Goal: Task Accomplishment & Management: Manage account settings

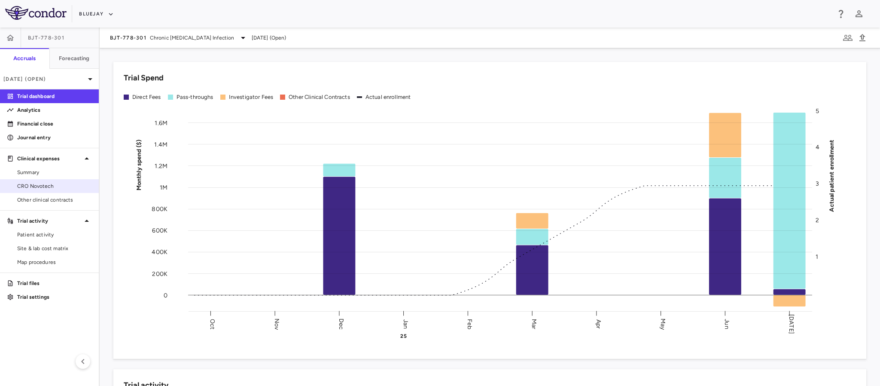
click at [40, 183] on span "CRO Novotech" at bounding box center [54, 186] width 75 height 8
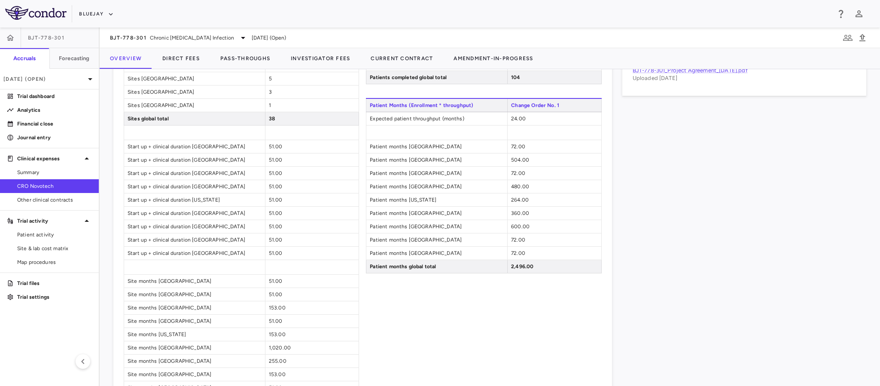
scroll to position [765, 0]
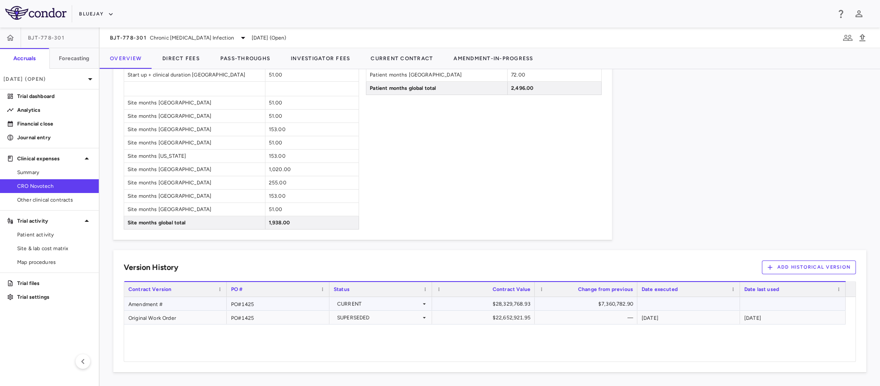
click at [147, 304] on div "Amendment #" at bounding box center [175, 303] width 103 height 13
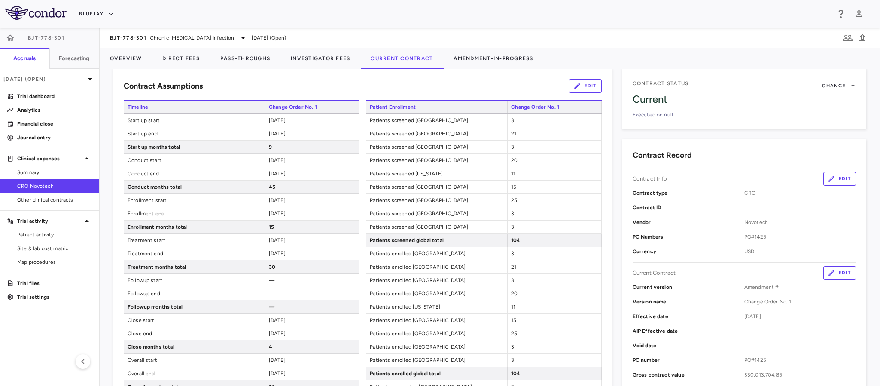
scroll to position [64, 0]
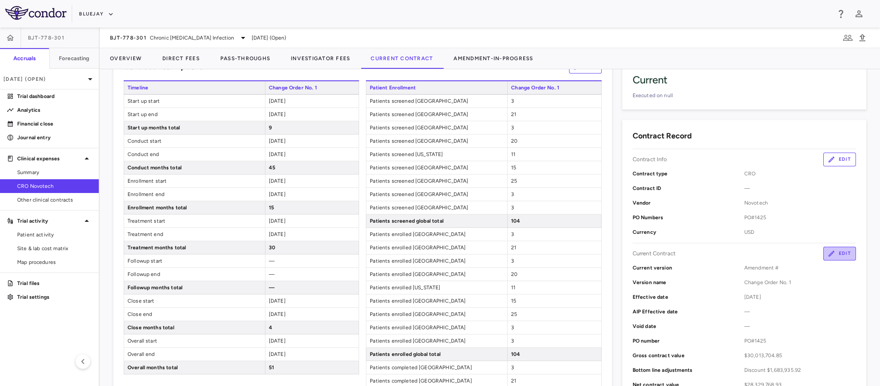
click at [830, 255] on button "Edit" at bounding box center [839, 253] width 33 height 14
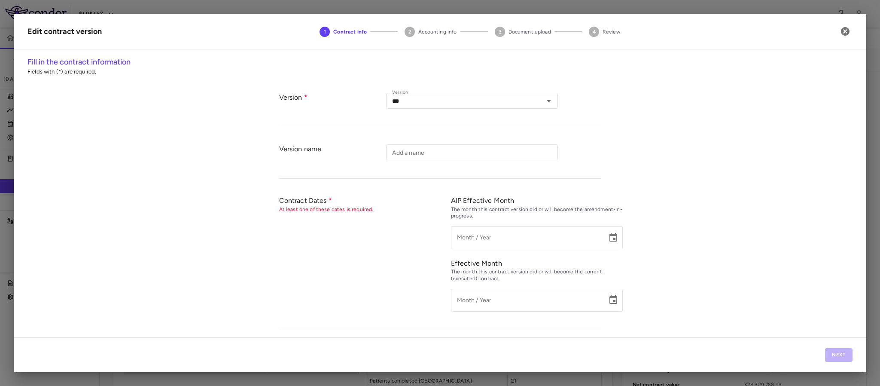
type input "**********"
type input "*********"
type input "*******"
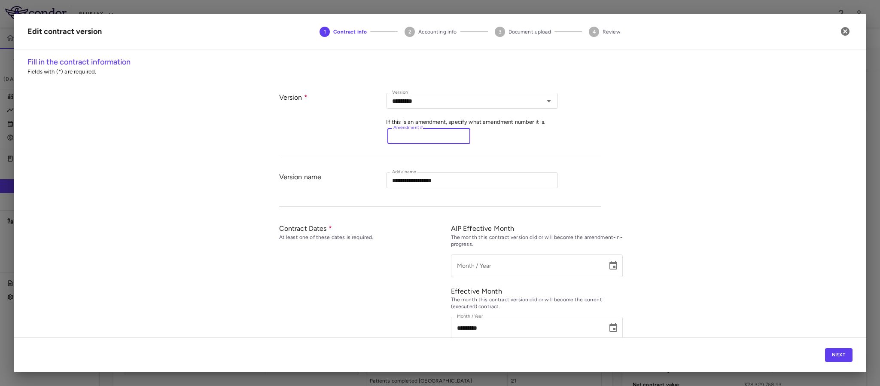
click at [443, 138] on input "Amendment #" at bounding box center [428, 136] width 83 height 16
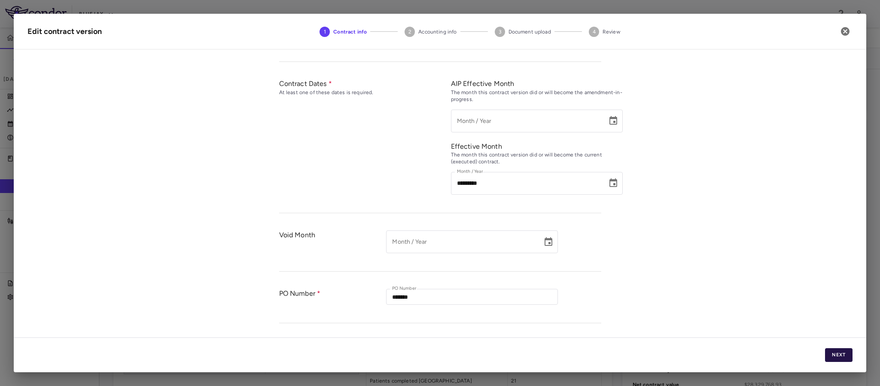
scroll to position [193, 0]
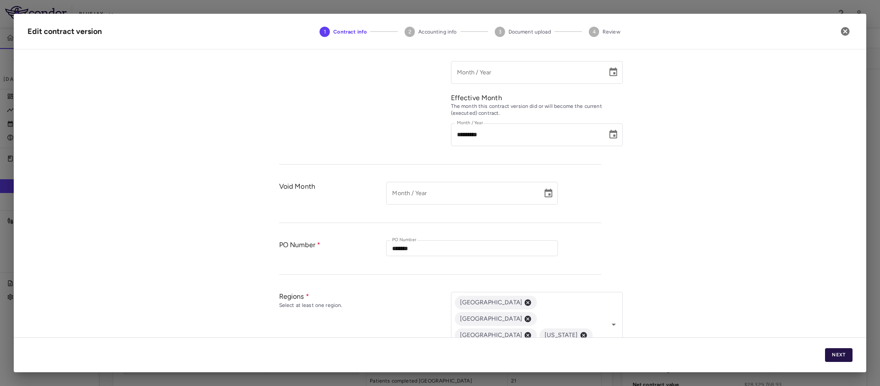
type input "*"
click at [846, 357] on button "Next" at bounding box center [838, 355] width 27 height 14
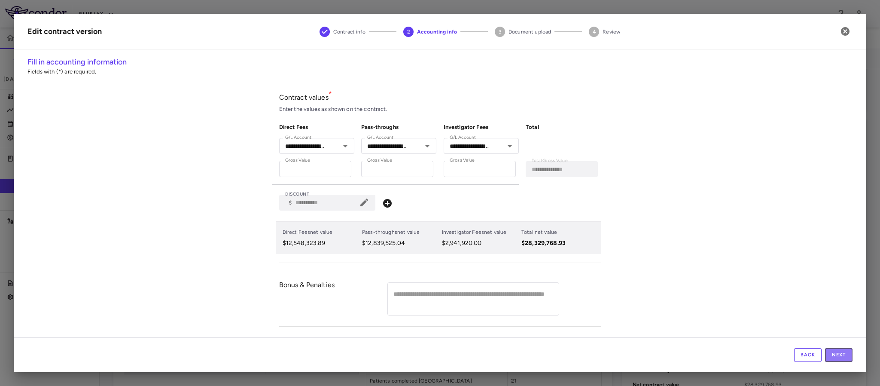
click at [846, 357] on button "Next" at bounding box center [838, 355] width 27 height 14
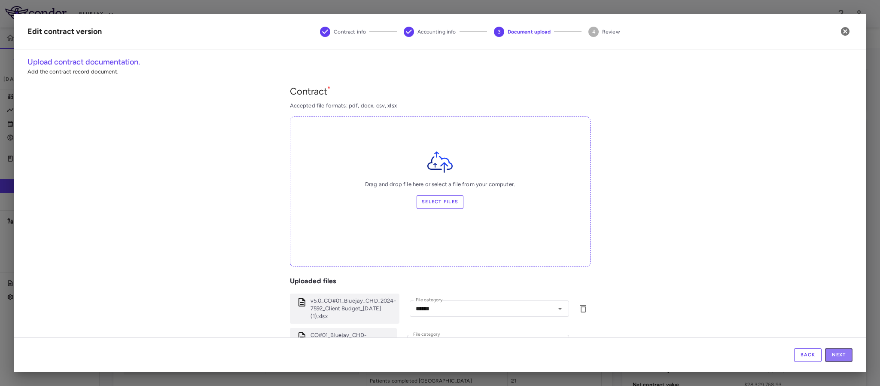
click at [846, 357] on button "Next" at bounding box center [838, 355] width 27 height 14
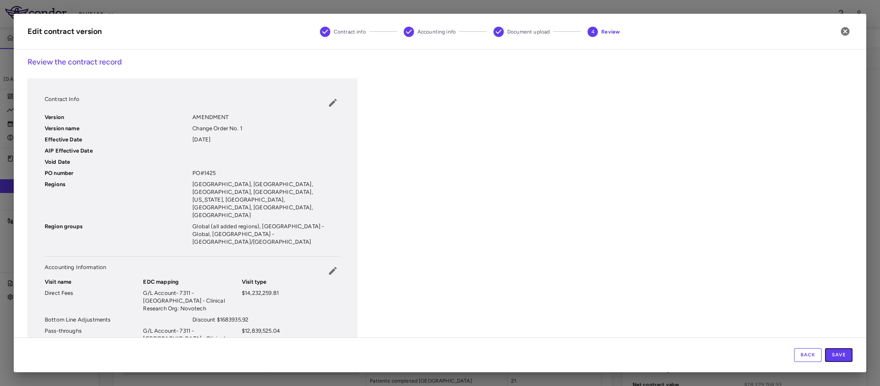
click at [846, 357] on button "Save" at bounding box center [838, 355] width 27 height 14
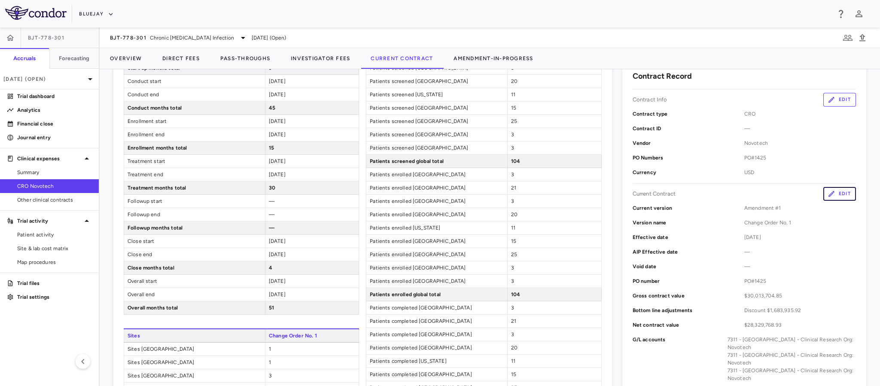
scroll to position [0, 0]
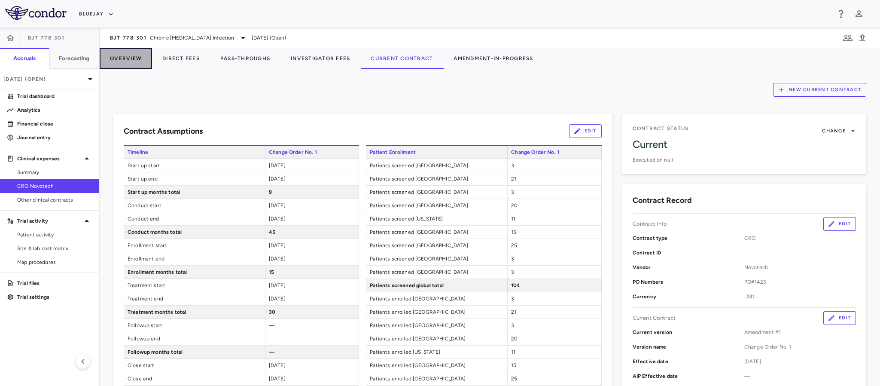
click at [127, 59] on button "Overview" at bounding box center [126, 58] width 52 height 21
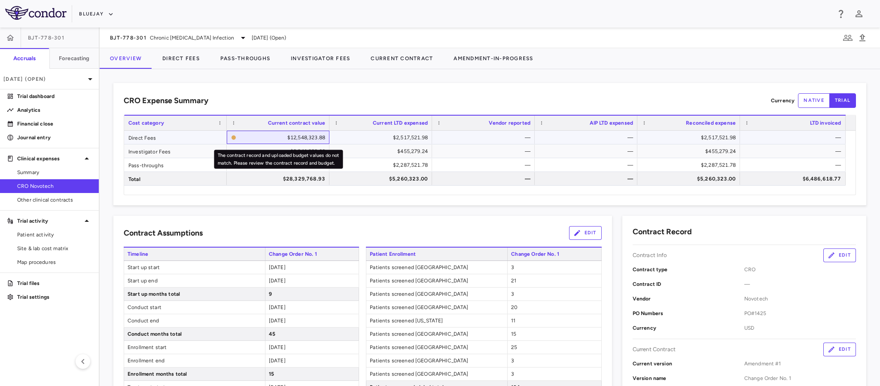
click at [268, 139] on div "$12,548,323.88" at bounding box center [282, 138] width 85 height 14
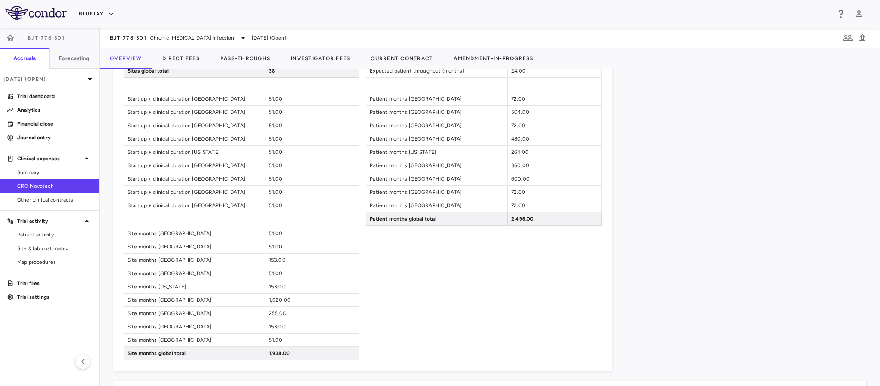
scroll to position [765, 0]
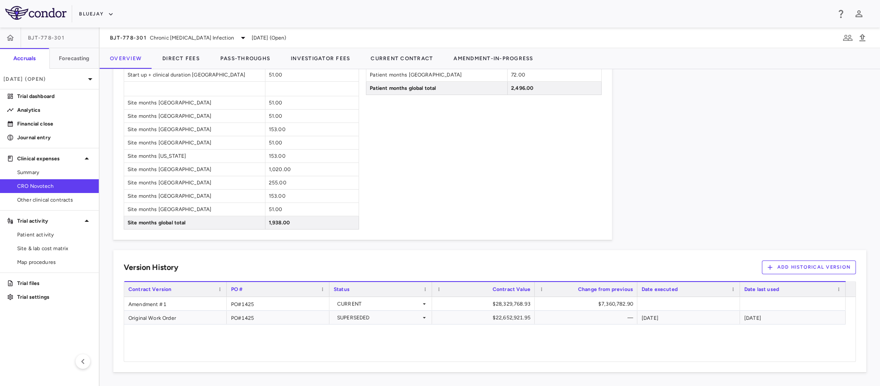
click at [142, 338] on div "Amendment #1 PO#1425 CURRENT $28,329,768.93 $7,360,782.90 Original Work Order P…" at bounding box center [484, 329] width 721 height 64
click at [150, 305] on div "Amendment #1" at bounding box center [175, 303] width 103 height 13
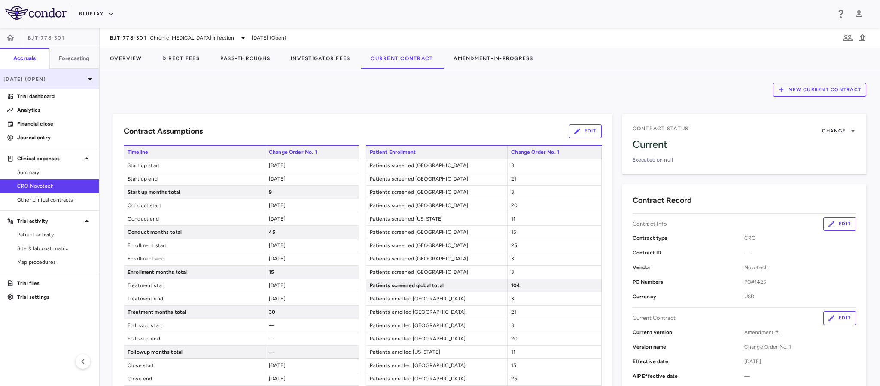
click at [84, 79] on p "[DATE] (Open)" at bounding box center [44, 79] width 82 height 8
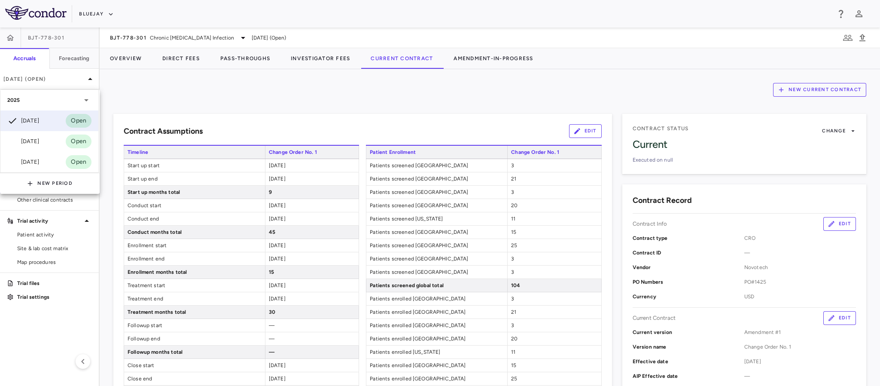
click at [85, 99] on icon at bounding box center [86, 100] width 10 height 10
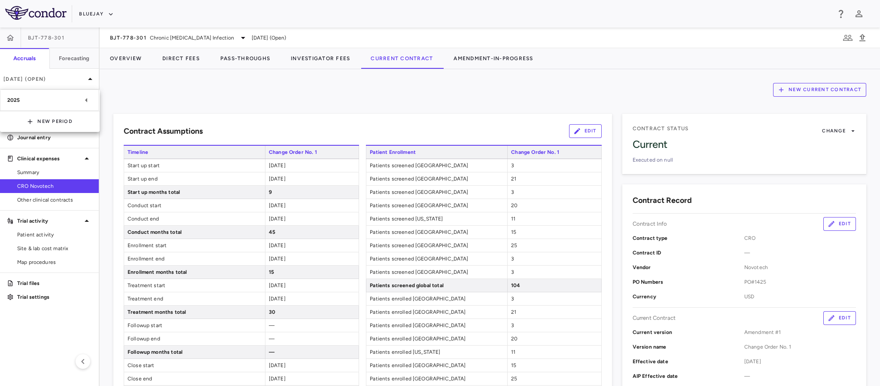
click at [85, 99] on icon at bounding box center [86, 100] width 10 height 10
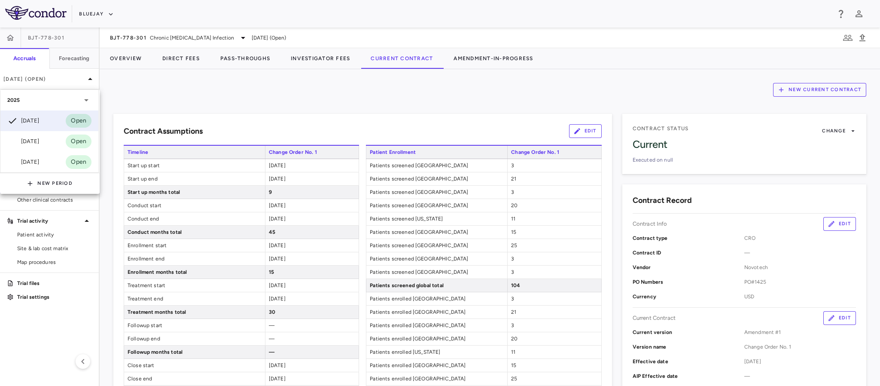
click at [218, 105] on div at bounding box center [440, 193] width 880 height 386
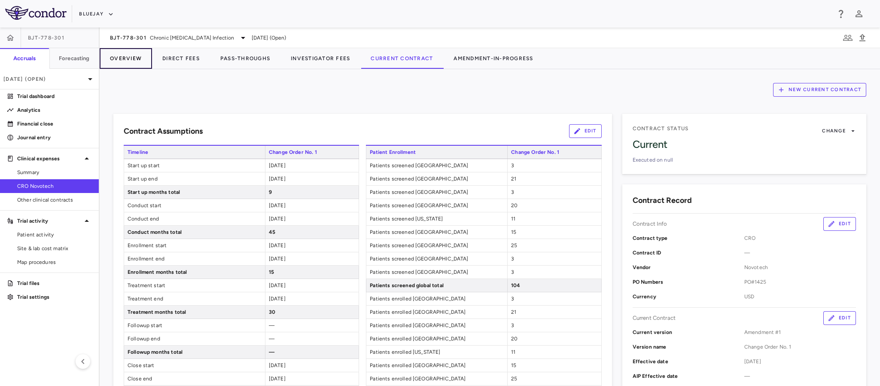
click at [122, 54] on button "Overview" at bounding box center [126, 58] width 52 height 21
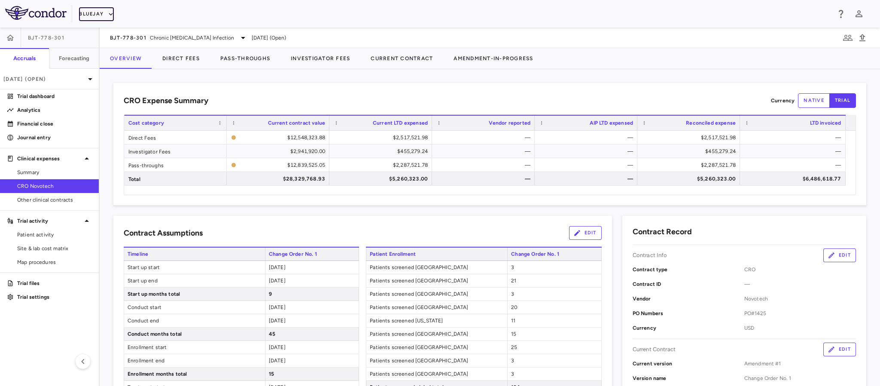
click at [101, 12] on button "Bluejay" at bounding box center [96, 14] width 35 height 14
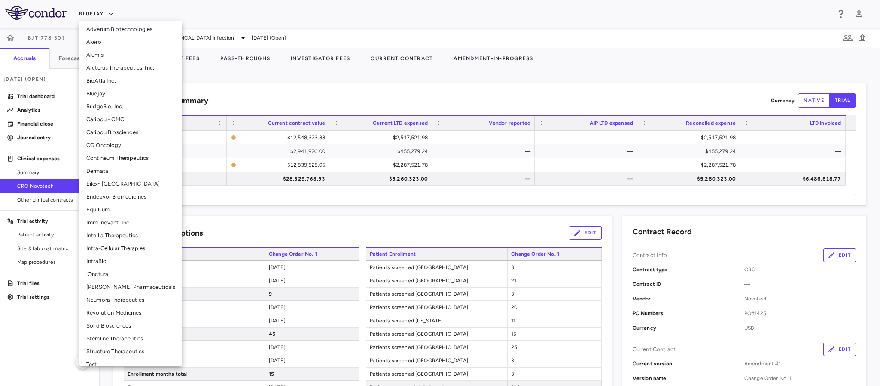
scroll to position [125, 0]
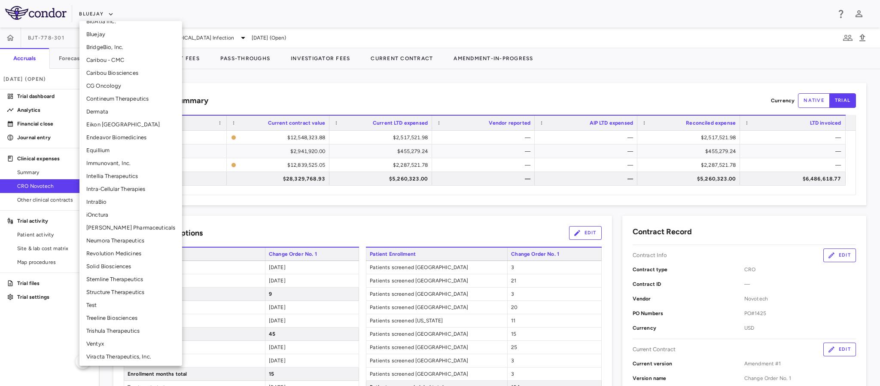
click at [103, 277] on li "Stemline Therapeutics" at bounding box center [130, 279] width 103 height 13
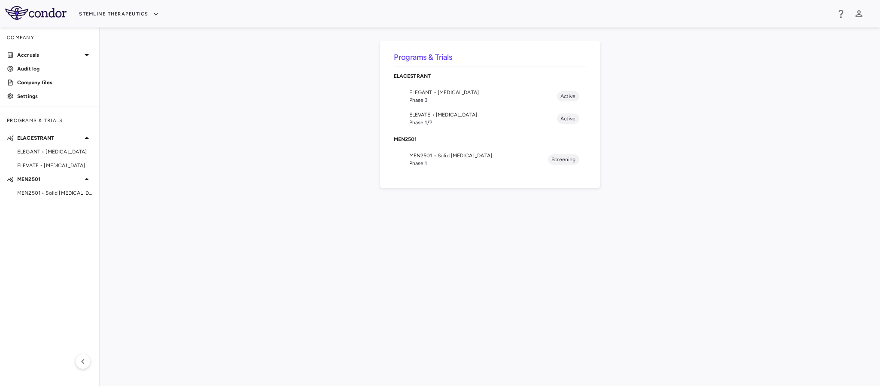
click at [426, 113] on span "ELEVATE • [MEDICAL_DATA]" at bounding box center [483, 115] width 148 height 8
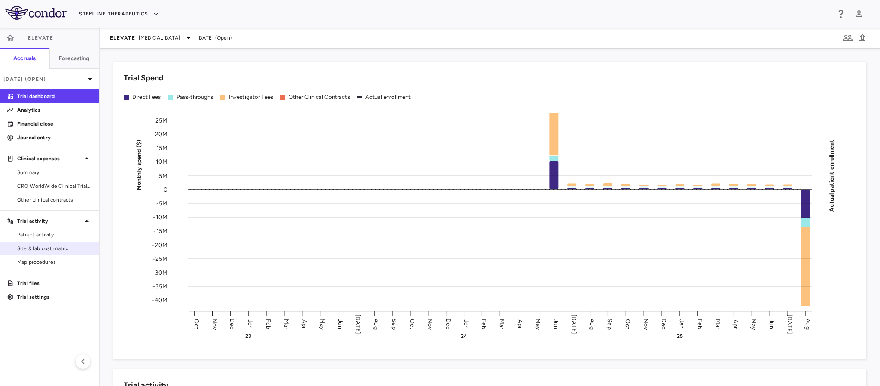
click at [44, 253] on link "Site & lab cost matrix" at bounding box center [49, 248] width 99 height 13
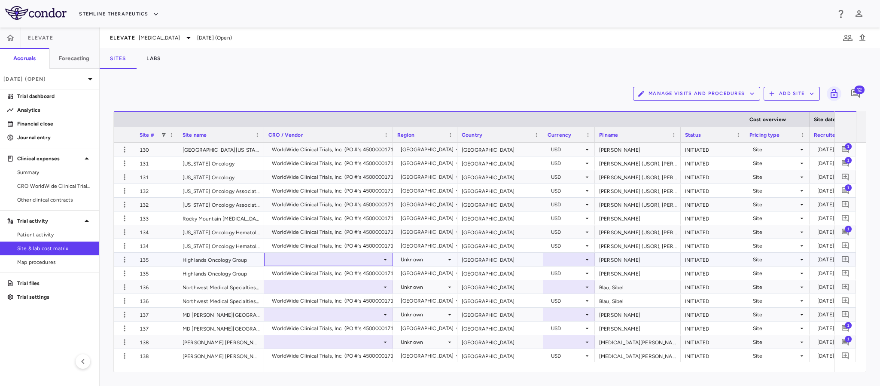
click at [377, 257] on div at bounding box center [328, 259] width 120 height 12
click at [341, 276] on div "WorldWide Clinical Trials, Inc. (PO #'s 4500000171, 4500006007)" at bounding box center [335, 275] width 169 height 8
click at [386, 286] on icon at bounding box center [385, 286] width 3 height 1
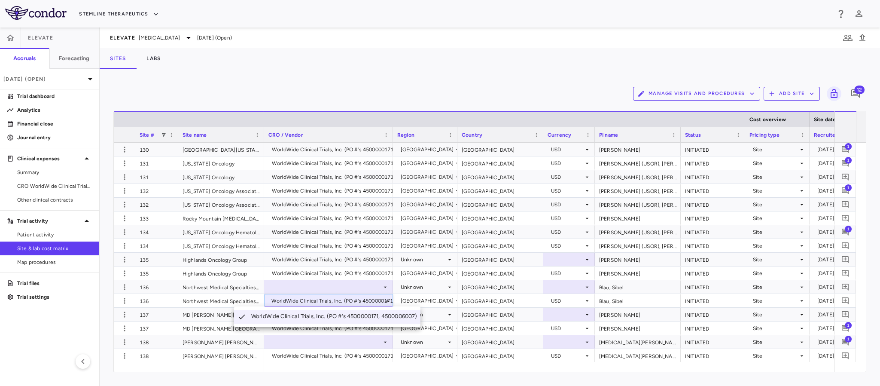
click at [335, 317] on div "WorldWide Clinical Trials, Inc. (PO #'s 4500000171, 4500006007)" at bounding box center [335, 316] width 169 height 9
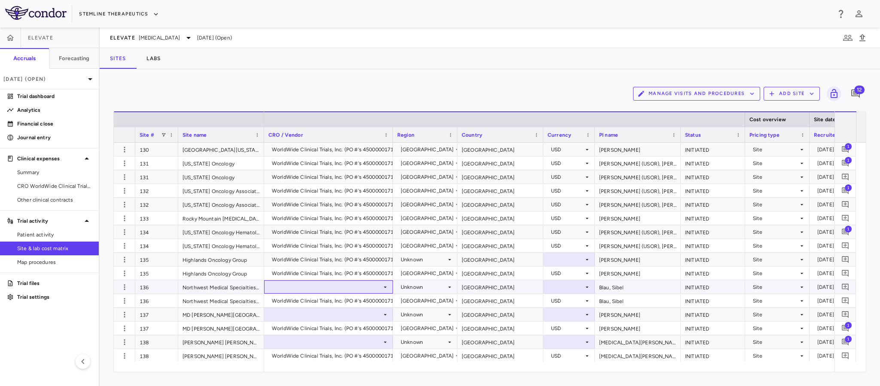
click at [386, 289] on icon at bounding box center [385, 286] width 7 height 7
click at [360, 298] on div "WorldWide Clinical Trials, Inc. (PO #'s 4500000171, 4500006007)" at bounding box center [335, 302] width 169 height 8
click at [385, 313] on icon at bounding box center [385, 313] width 3 height 1
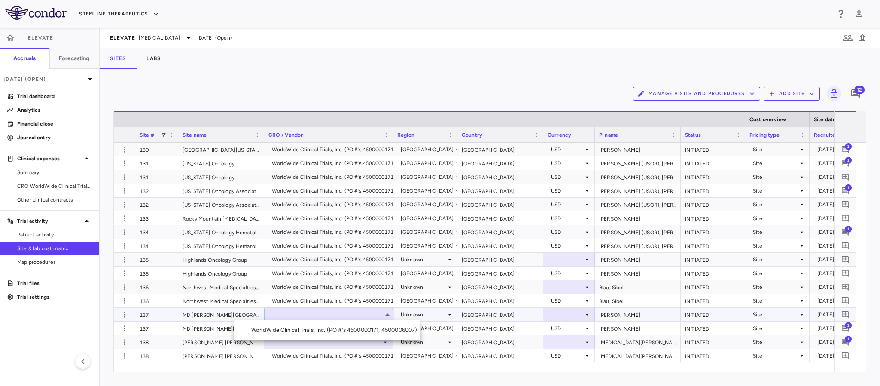
click at [358, 331] on div "WorldWide Clinical Trials, Inc. (PO #'s 4500000171, 4500006007)" at bounding box center [335, 330] width 169 height 8
click at [385, 342] on icon at bounding box center [385, 341] width 3 height 1
click at [386, 311] on icon at bounding box center [385, 314] width 7 height 7
click at [364, 332] on div "WorldWide Clinical Trials, Inc. (PO #'s 4500000171, 4500006007)" at bounding box center [335, 330] width 169 height 8
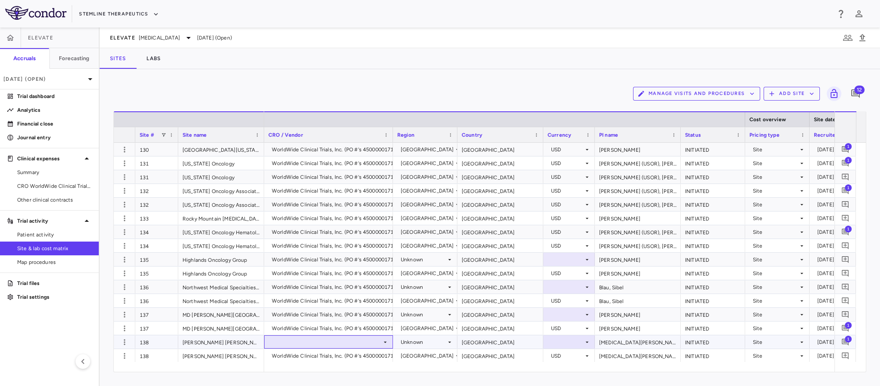
click at [383, 342] on icon at bounding box center [385, 341] width 7 height 7
click at [371, 353] on div "WorldWide Clinical Trials, Inc. (PO #'s 4500000171, 4500006007)" at bounding box center [335, 357] width 169 height 8
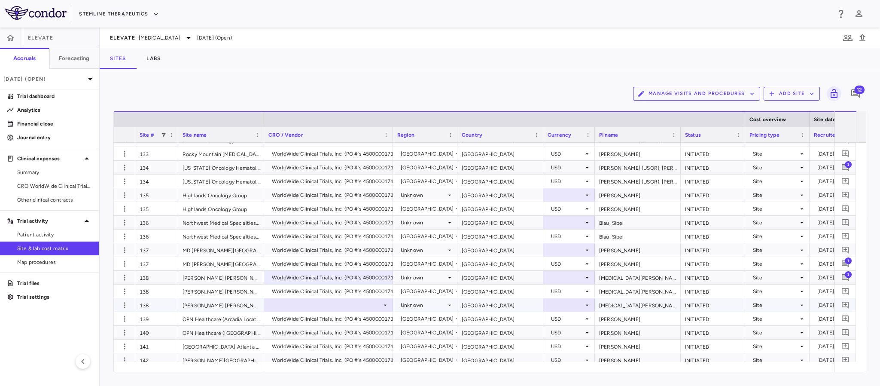
click at [384, 305] on icon at bounding box center [385, 304] width 7 height 7
click at [370, 321] on div "WorldWide Clinical Trials, Inc. (PO #'s 4500000171, 4500006007)" at bounding box center [350, 319] width 157 height 14
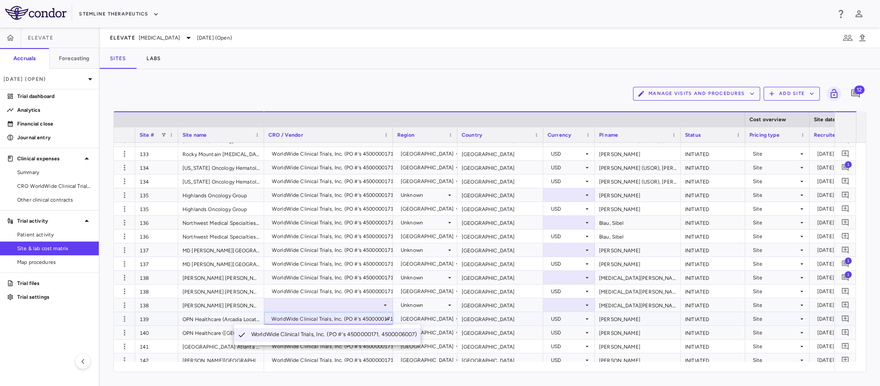
click at [377, 303] on div at bounding box center [440, 193] width 880 height 386
click at [376, 303] on div at bounding box center [328, 304] width 120 height 12
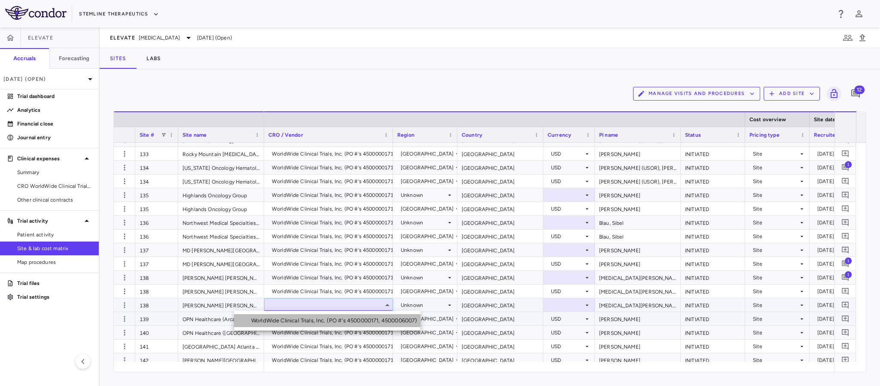
click at [362, 317] on div "WorldWide Clinical Trials, Inc. (PO #'s 4500000171, 4500006007)" at bounding box center [335, 320] width 169 height 8
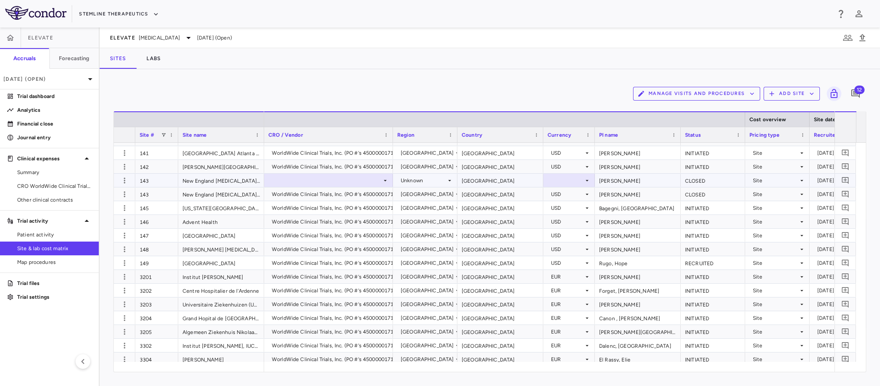
click at [383, 177] on icon at bounding box center [385, 180] width 7 height 7
click at [367, 198] on div "WorldWide Clinical Trials, Inc. (PO #'s 4500000171, 4500006007)" at bounding box center [335, 196] width 169 height 8
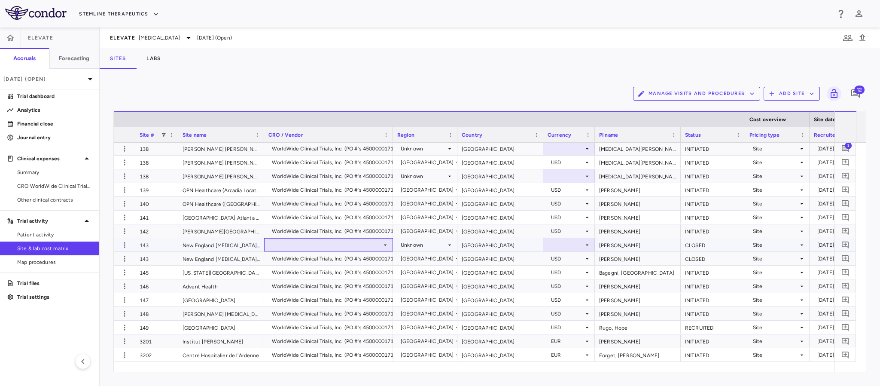
click at [384, 244] on icon at bounding box center [385, 244] width 7 height 7
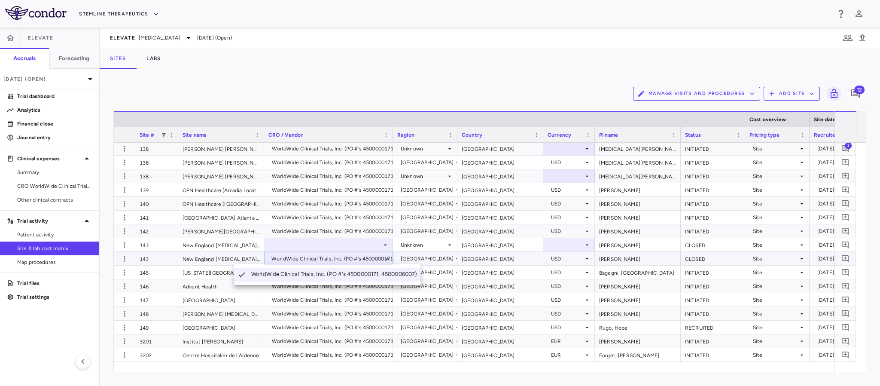
click at [370, 240] on div at bounding box center [440, 193] width 880 height 386
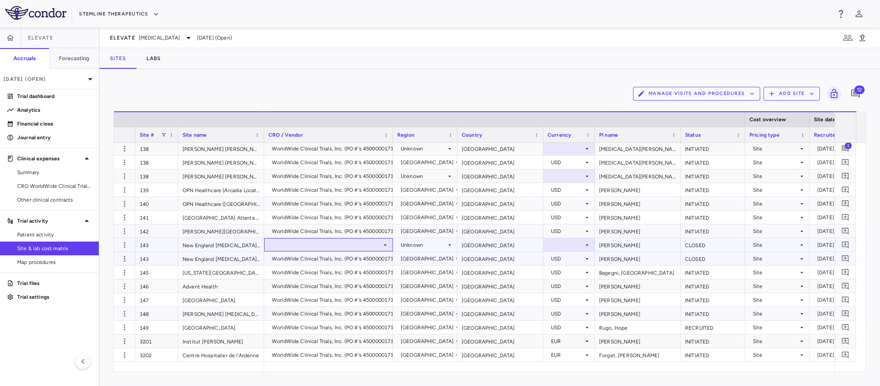
click at [370, 240] on div at bounding box center [328, 244] width 120 height 12
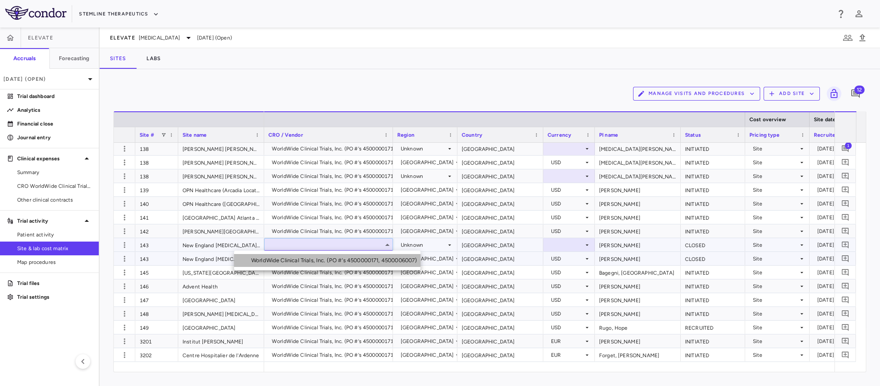
click at [358, 260] on div "WorldWide Clinical Trials, Inc. (PO #'s 4500000171, 4500006007)" at bounding box center [335, 260] width 169 height 8
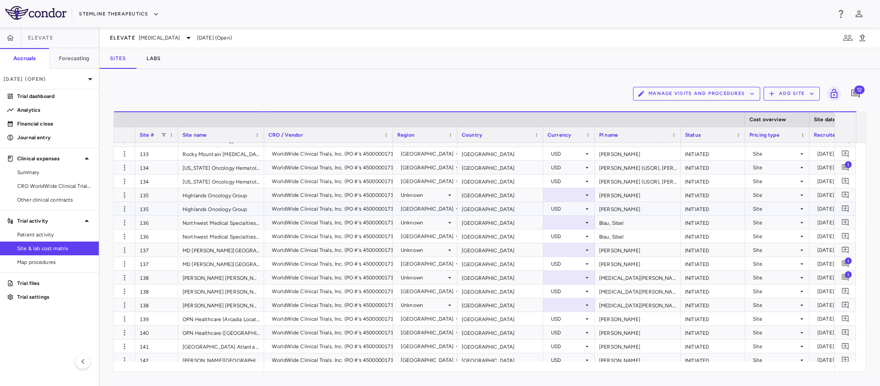
scroll to position [728, 0]
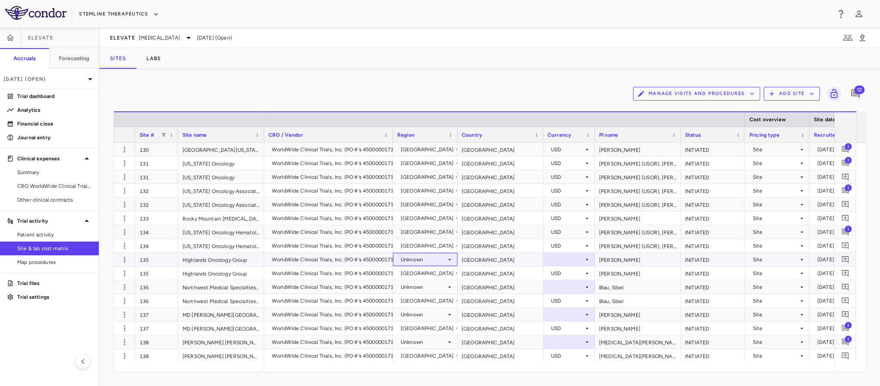
click at [448, 259] on icon at bounding box center [449, 259] width 7 height 7
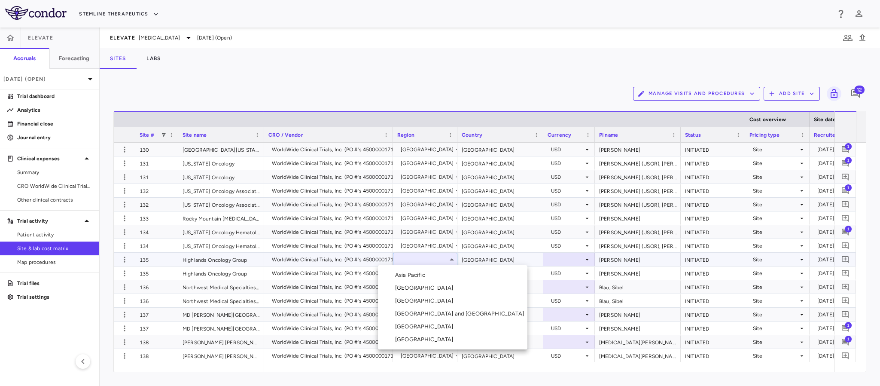
click at [420, 330] on div "[GEOGRAPHIC_DATA]" at bounding box center [426, 327] width 62 height 8
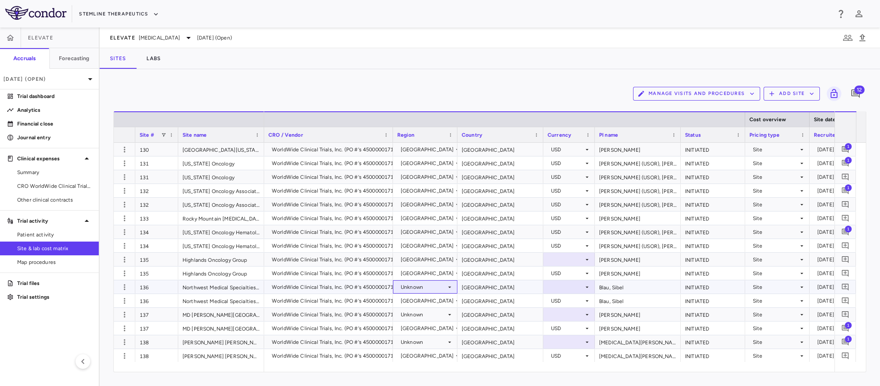
click at [450, 285] on icon at bounding box center [449, 286] width 7 height 7
click at [422, 354] on div "[GEOGRAPHIC_DATA]" at bounding box center [427, 356] width 53 height 14
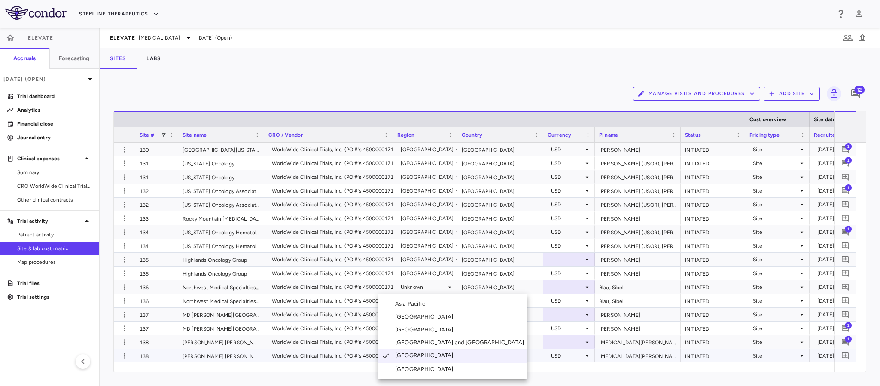
click at [441, 286] on div at bounding box center [440, 193] width 880 height 386
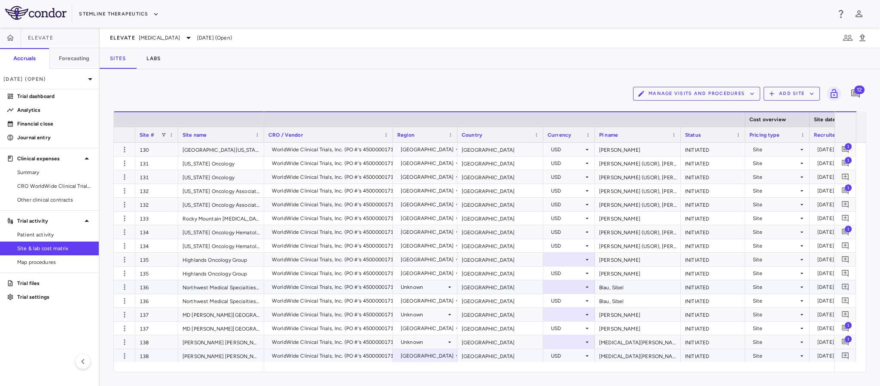
click at [446, 286] on icon at bounding box center [449, 286] width 7 height 7
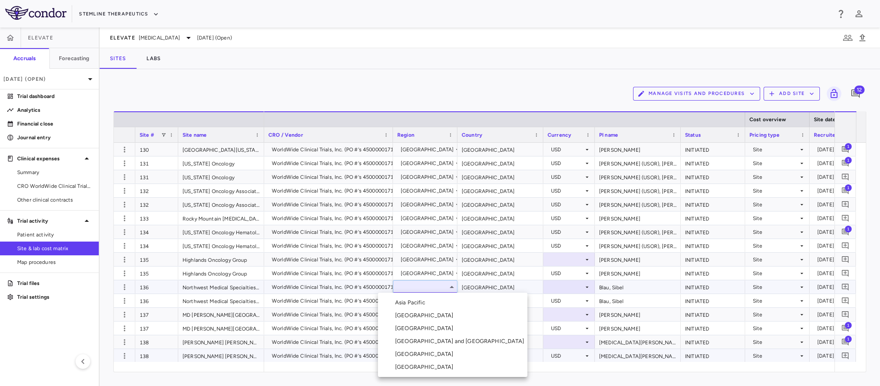
click at [414, 353] on div "[GEOGRAPHIC_DATA]" at bounding box center [426, 354] width 62 height 8
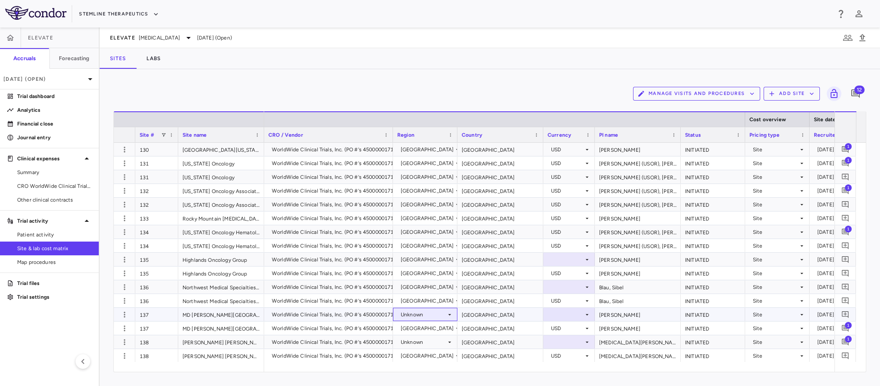
click at [450, 311] on icon at bounding box center [449, 314] width 7 height 7
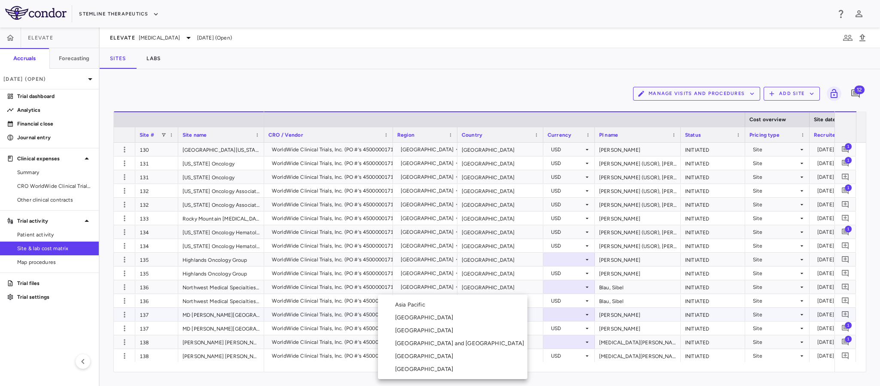
click at [415, 356] on div "[GEOGRAPHIC_DATA]" at bounding box center [426, 356] width 62 height 8
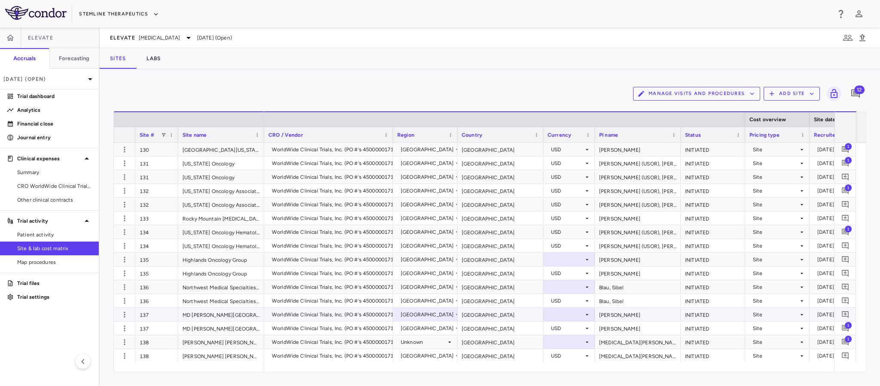
scroll to position [793, 0]
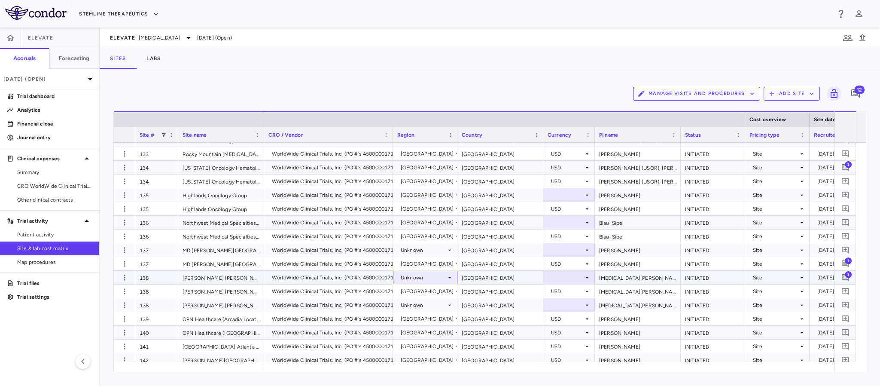
click at [448, 276] on icon at bounding box center [449, 277] width 7 height 7
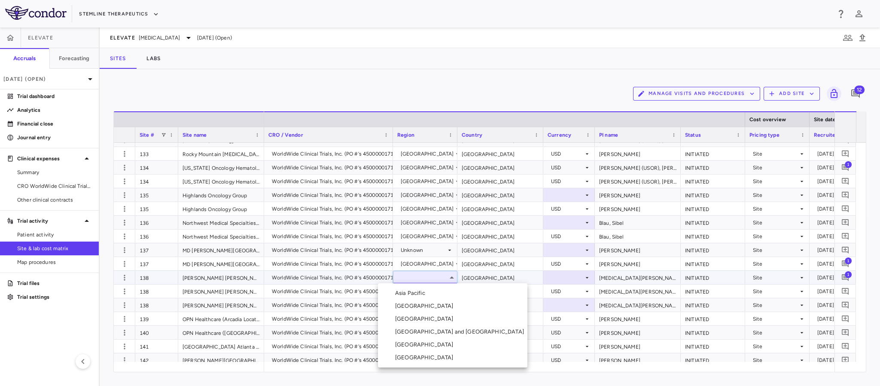
click at [417, 348] on li "[GEOGRAPHIC_DATA]" at bounding box center [452, 344] width 149 height 13
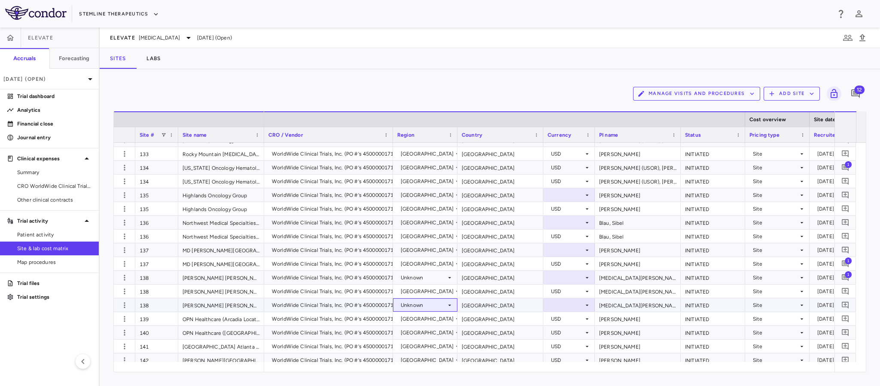
click at [450, 301] on icon at bounding box center [449, 304] width 7 height 7
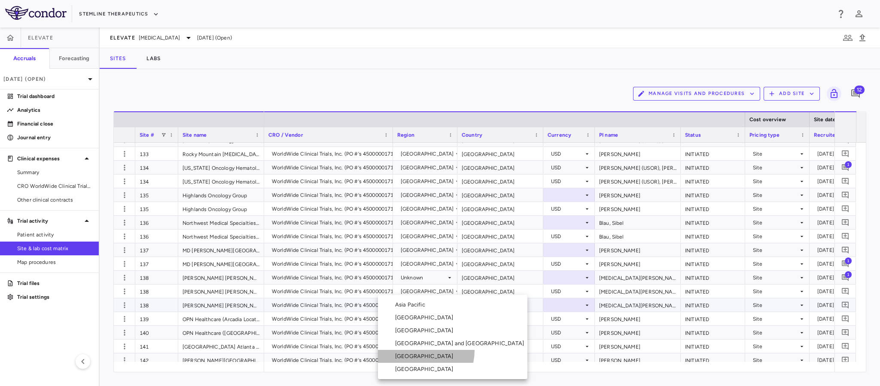
click at [423, 350] on li "[GEOGRAPHIC_DATA]" at bounding box center [452, 356] width 149 height 13
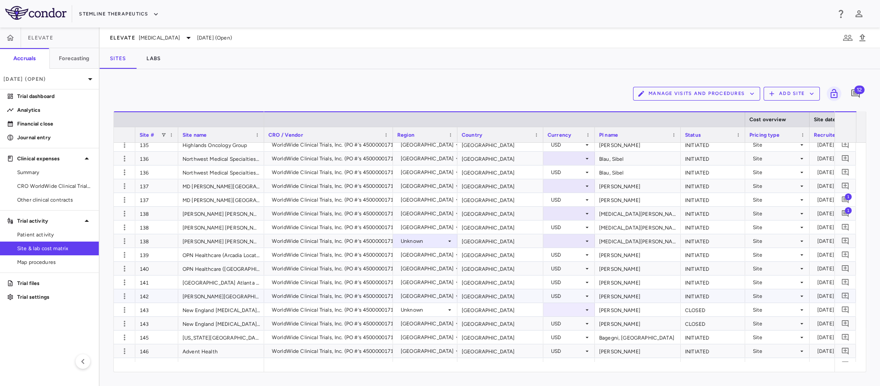
scroll to position [857, 0]
click at [448, 240] on icon at bounding box center [449, 240] width 3 height 1
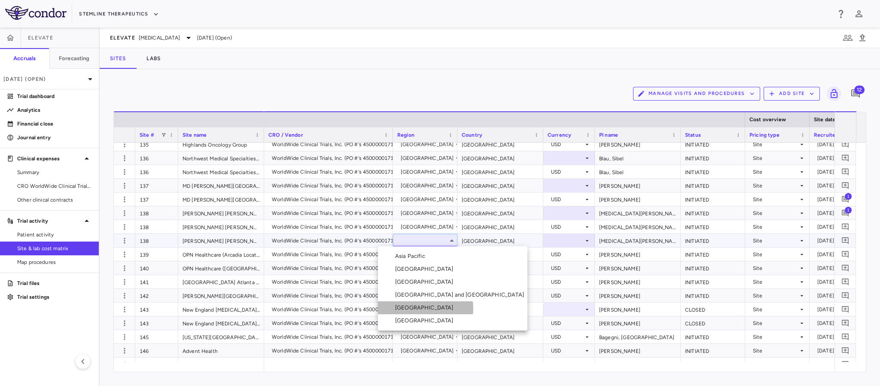
click at [420, 308] on div "[GEOGRAPHIC_DATA]" at bounding box center [426, 308] width 62 height 8
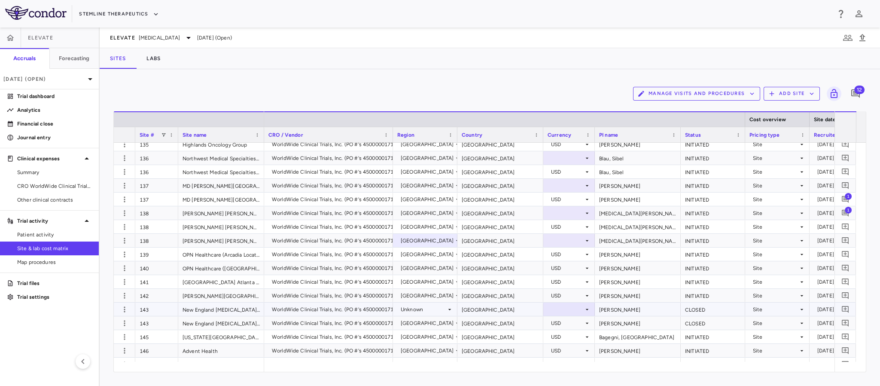
click at [449, 311] on icon at bounding box center [449, 309] width 7 height 7
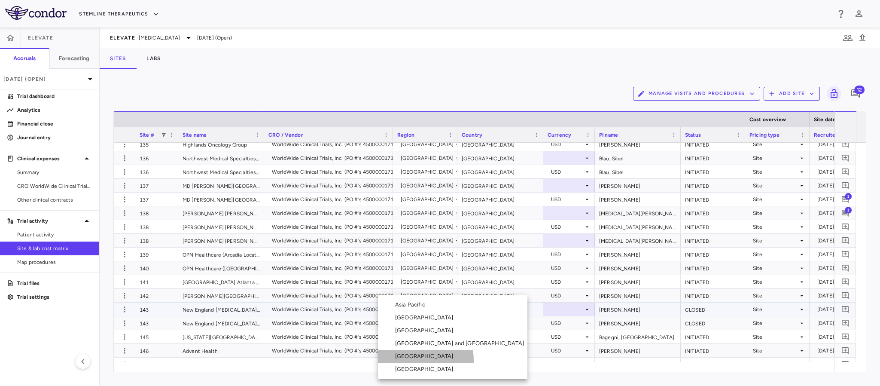
click at [413, 359] on div "[GEOGRAPHIC_DATA]" at bounding box center [426, 356] width 62 height 8
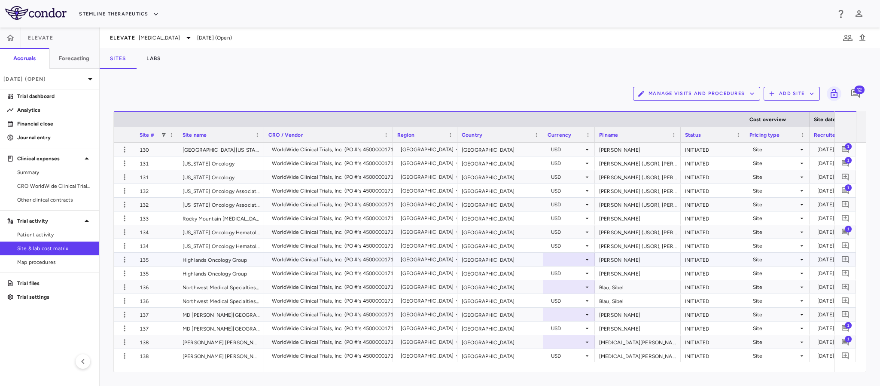
click at [576, 261] on div at bounding box center [569, 259] width 43 height 12
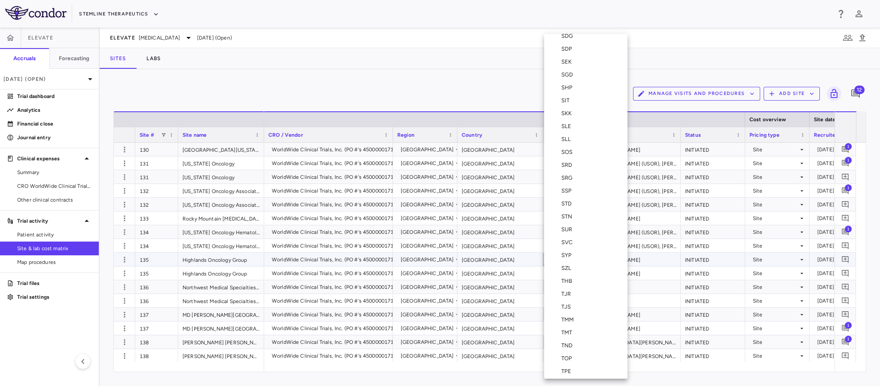
scroll to position [3114, 0]
click at [566, 216] on div "USD" at bounding box center [568, 215] width 15 height 8
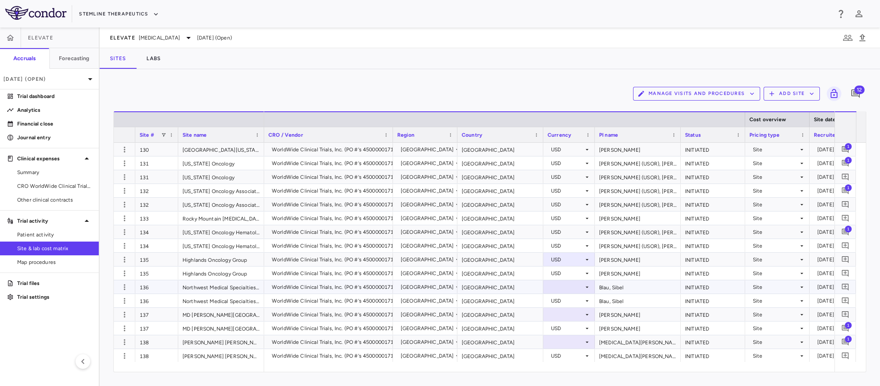
click at [587, 284] on icon at bounding box center [587, 286] width 7 height 7
click at [586, 284] on icon at bounding box center [587, 286] width 7 height 7
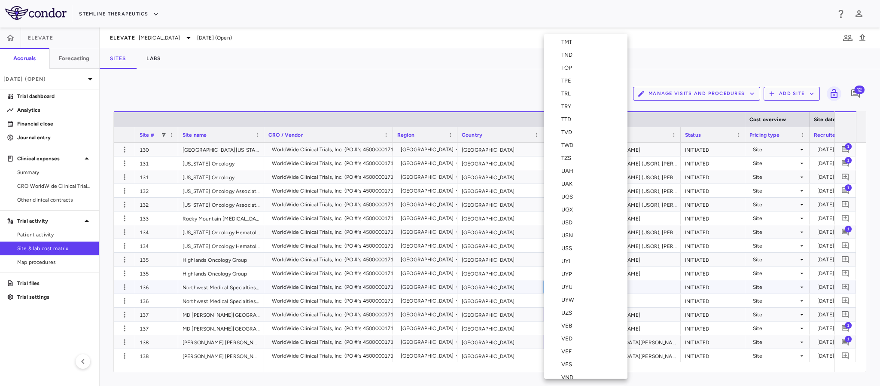
scroll to position [3156, 0]
click at [575, 172] on div "USD" at bounding box center [568, 173] width 15 height 8
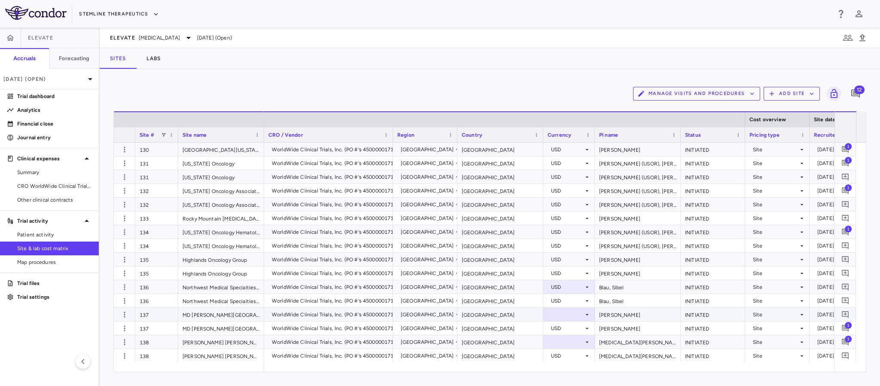
click at [587, 314] on icon at bounding box center [587, 313] width 3 height 1
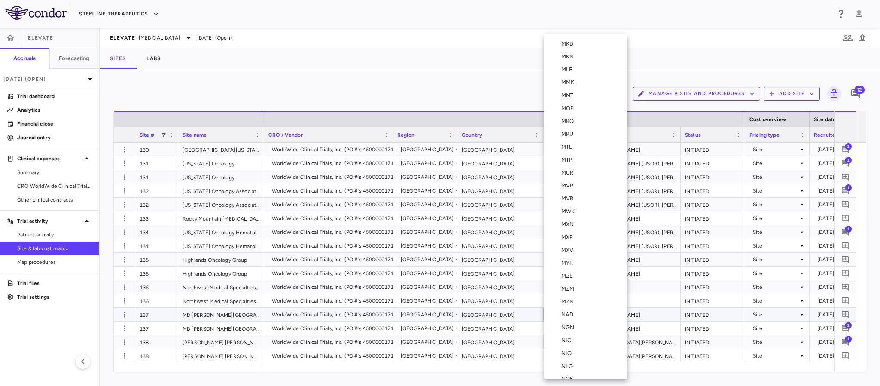
scroll to position [2512, 0]
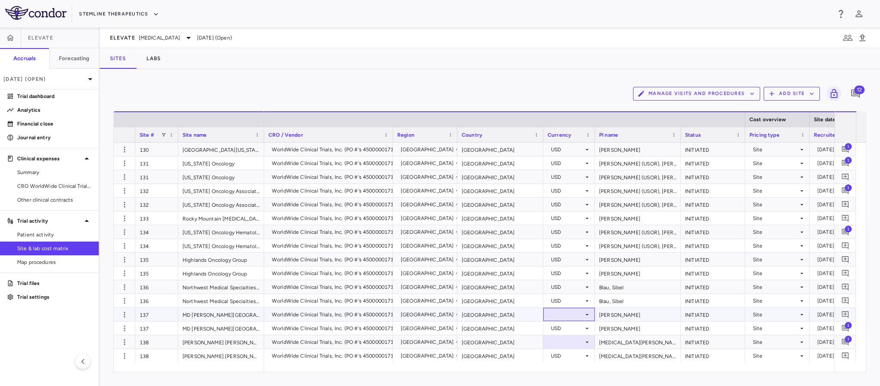
click at [587, 312] on icon at bounding box center [587, 314] width 7 height 7
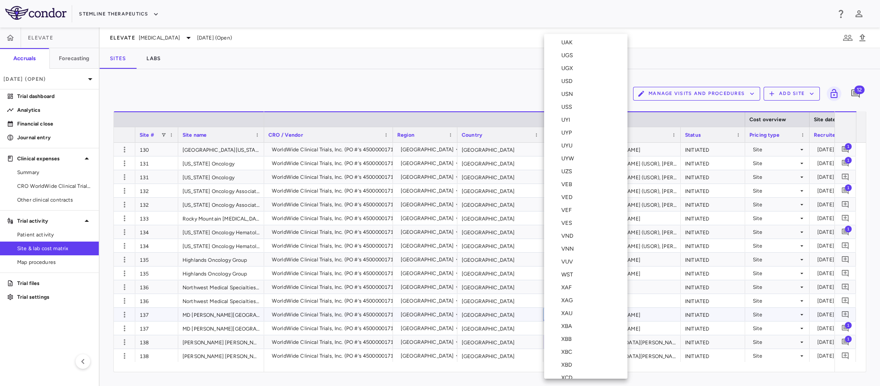
scroll to position [3221, 0]
click at [572, 109] on div "USD" at bounding box center [568, 108] width 15 height 8
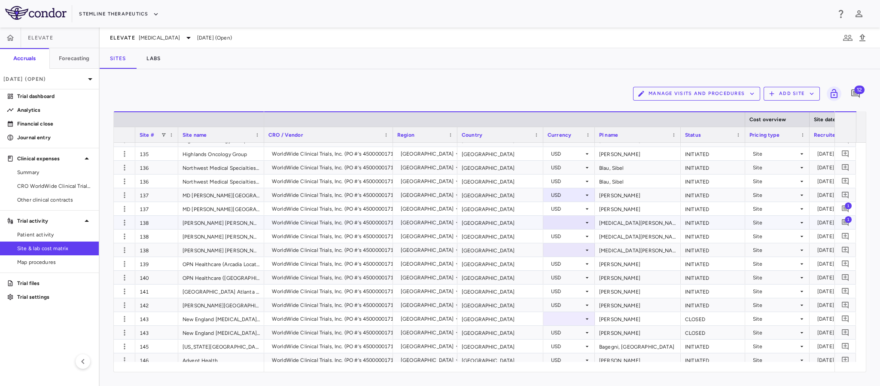
scroll to position [857, 0]
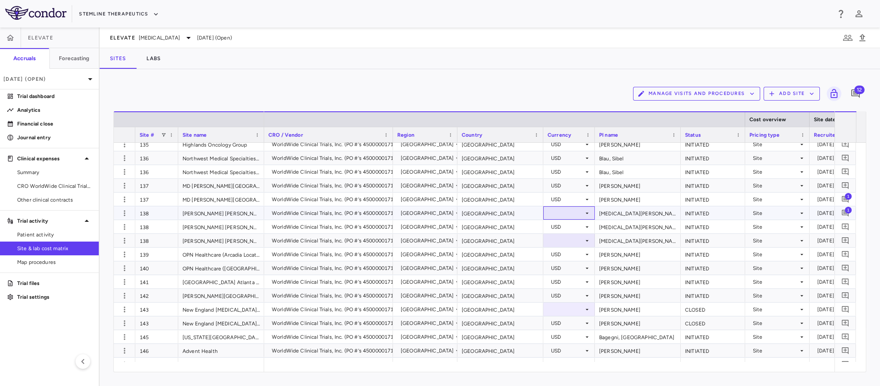
click at [584, 210] on icon at bounding box center [587, 213] width 7 height 7
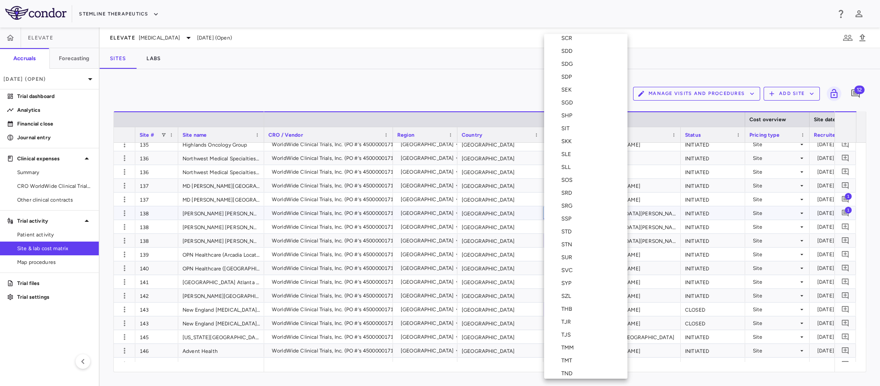
scroll to position [2868, 0]
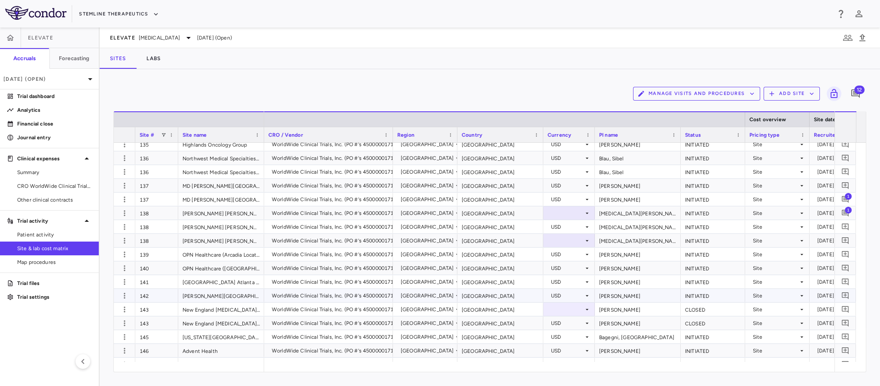
drag, startPoint x: 590, startPoint y: 127, endPoint x: 580, endPoint y: 298, distance: 171.7
click at [587, 210] on icon at bounding box center [587, 213] width 7 height 7
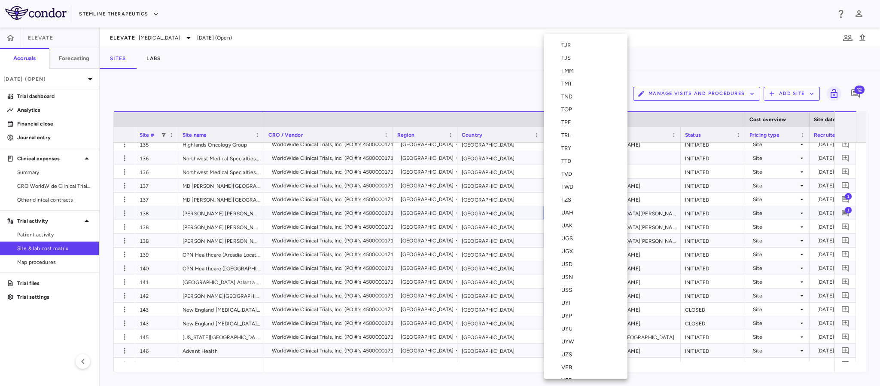
scroll to position [3073, 0]
click at [566, 262] on li "USD" at bounding box center [585, 256] width 83 height 13
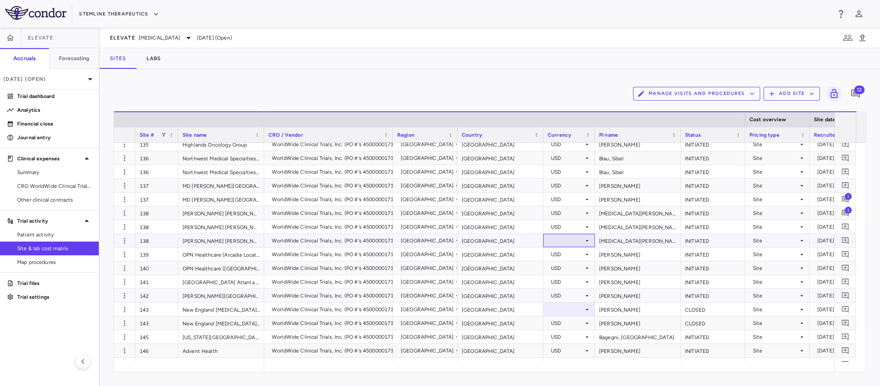
click at [587, 238] on icon at bounding box center [587, 240] width 7 height 7
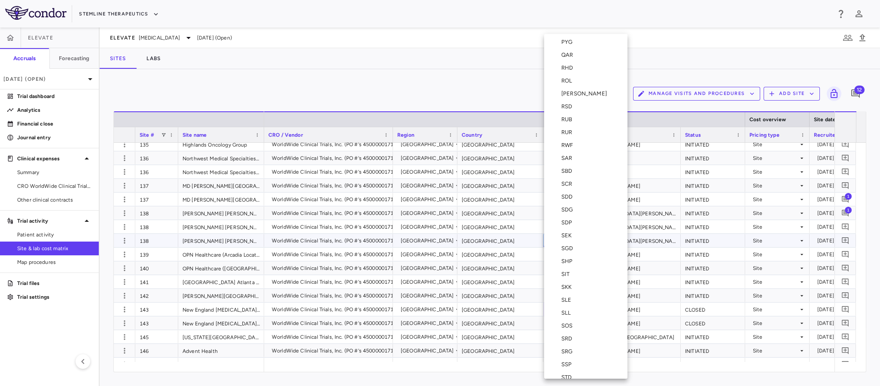
scroll to position [2651, 0]
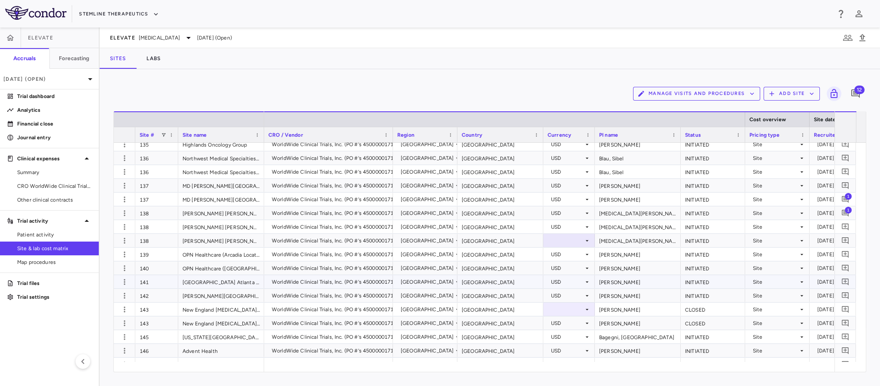
drag, startPoint x: 589, startPoint y: 59, endPoint x: 593, endPoint y: 284, distance: 224.6
click at [587, 243] on icon at bounding box center [587, 240] width 7 height 7
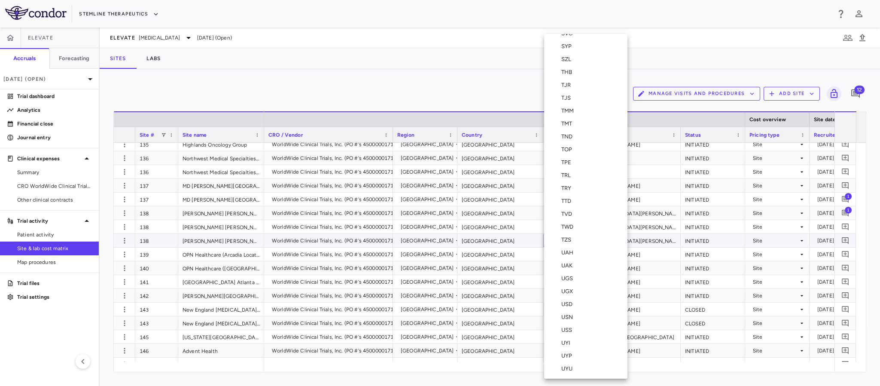
scroll to position [3033, 0]
click at [569, 297] on div "USD" at bounding box center [568, 296] width 15 height 8
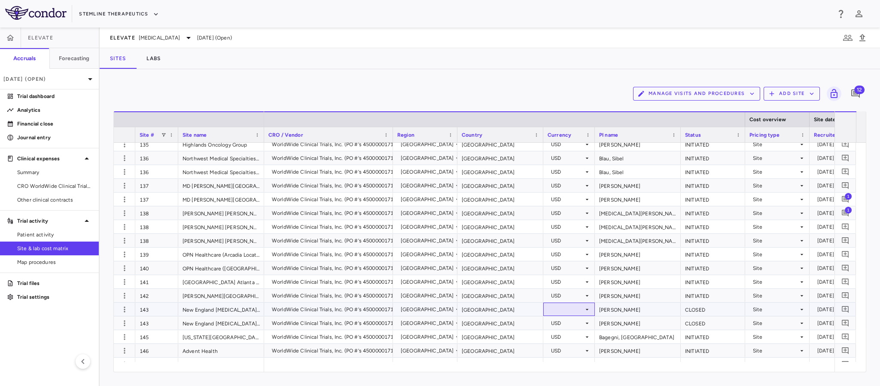
click at [588, 309] on icon at bounding box center [587, 309] width 7 height 7
drag, startPoint x: 590, startPoint y: 66, endPoint x: 595, endPoint y: 236, distance: 170.1
click at [595, 236] on div "ELEVATE [MEDICAL_DATA] [DATE] (Open) Sites Labs Manage Visits and Procedures Ad…" at bounding box center [490, 206] width 780 height 358
click at [586, 312] on div at bounding box center [569, 309] width 43 height 12
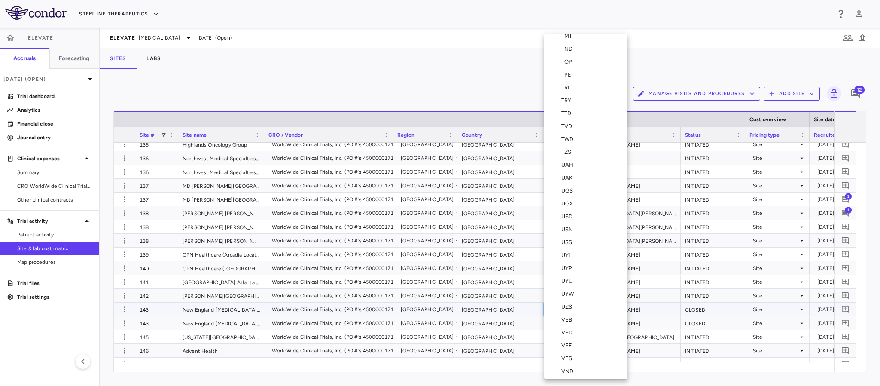
scroll to position [3041, 0]
click at [570, 289] on div "USD" at bounding box center [568, 288] width 15 height 8
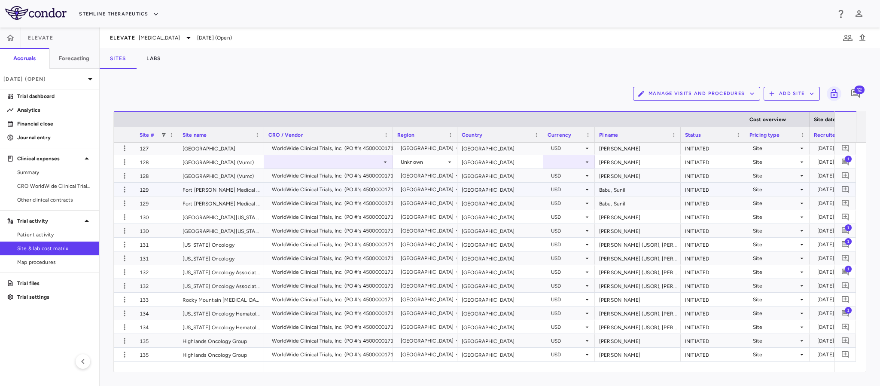
scroll to position [535, 0]
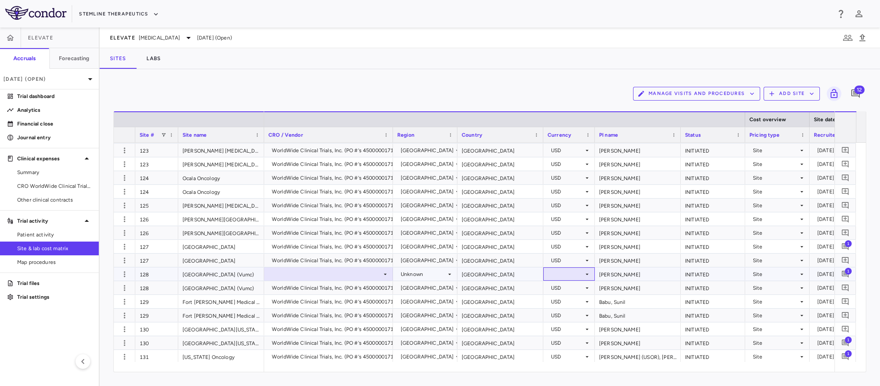
click at [587, 274] on icon at bounding box center [587, 274] width 7 height 7
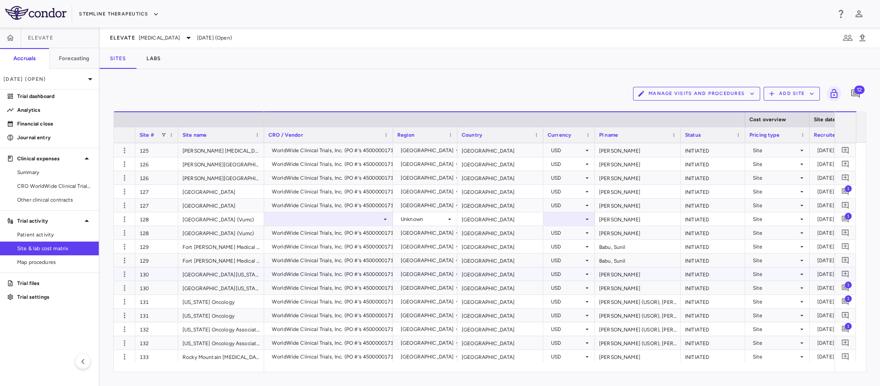
scroll to position [600, 0]
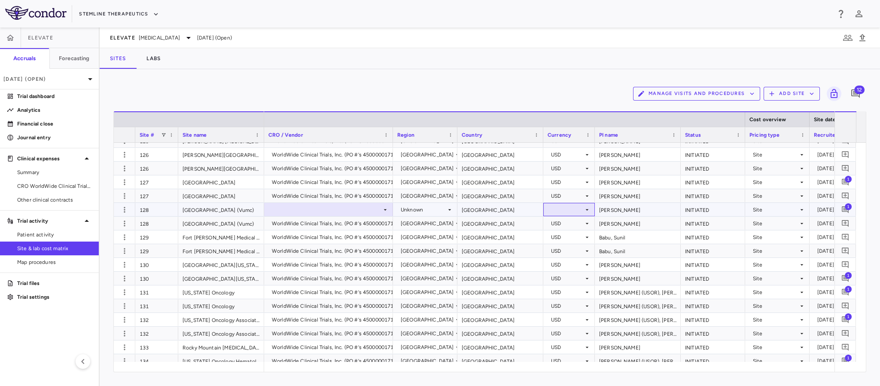
click at [581, 212] on div at bounding box center [569, 209] width 43 height 12
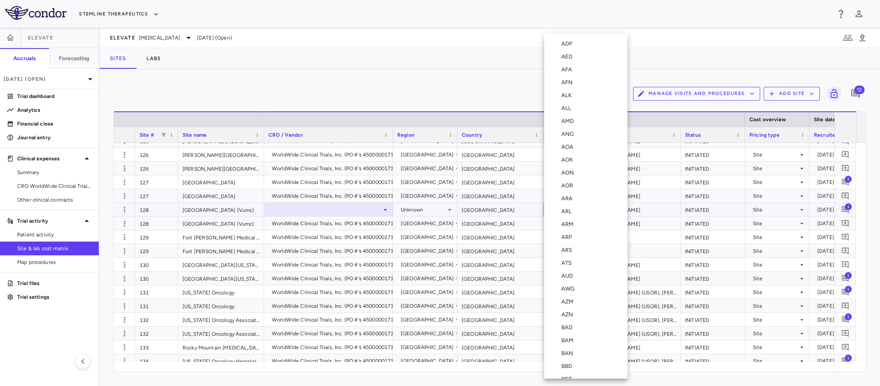
scroll to position [3071, 0]
click at [565, 259] on div "USD" at bounding box center [568, 258] width 15 height 8
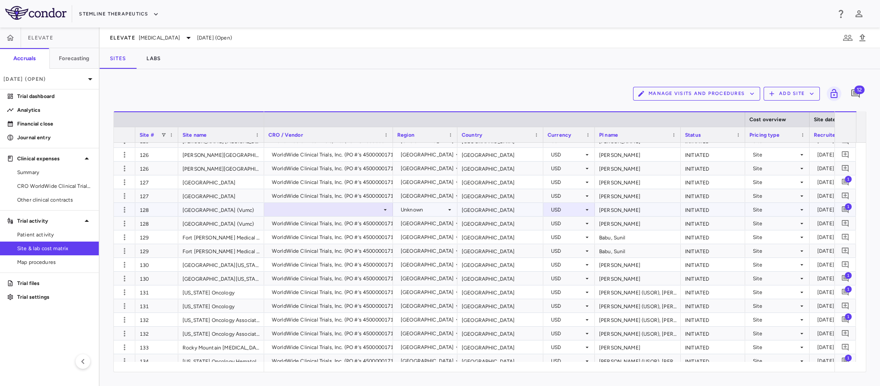
click at [423, 211] on div "Unknown" at bounding box center [424, 210] width 46 height 14
click at [380, 212] on div at bounding box center [440, 193] width 880 height 386
click at [379, 212] on div at bounding box center [328, 209] width 120 height 12
click at [371, 229] on div "WorldWide Clinical Trials, Inc. (PO #'s 4500000171, 4500006007)" at bounding box center [328, 222] width 129 height 13
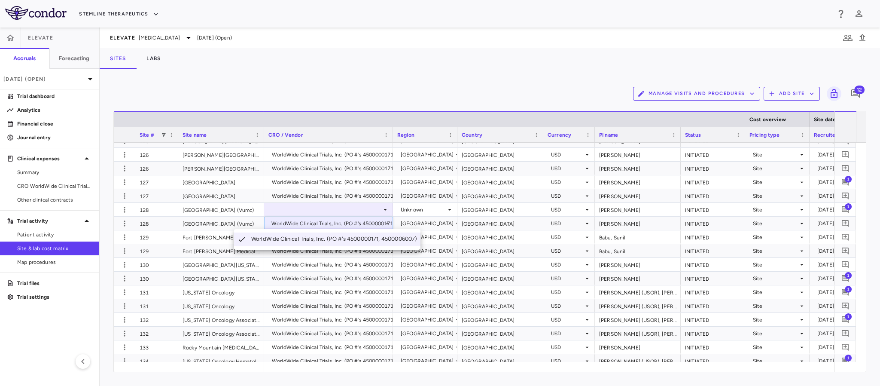
click at [374, 213] on div at bounding box center [440, 193] width 880 height 386
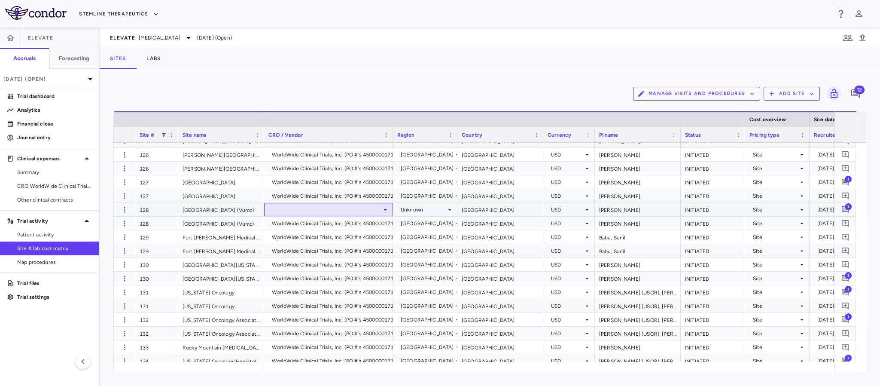
click at [373, 209] on div at bounding box center [328, 209] width 120 height 12
click at [377, 223] on div "WorldWide Clinical Trials, Inc. (PO #'s 4500000171, 4500006007)" at bounding box center [335, 225] width 169 height 8
click at [421, 209] on div "Unknown" at bounding box center [424, 210] width 46 height 14
click at [421, 209] on div at bounding box center [440, 193] width 880 height 386
click at [421, 209] on div "Unknown" at bounding box center [424, 210] width 46 height 14
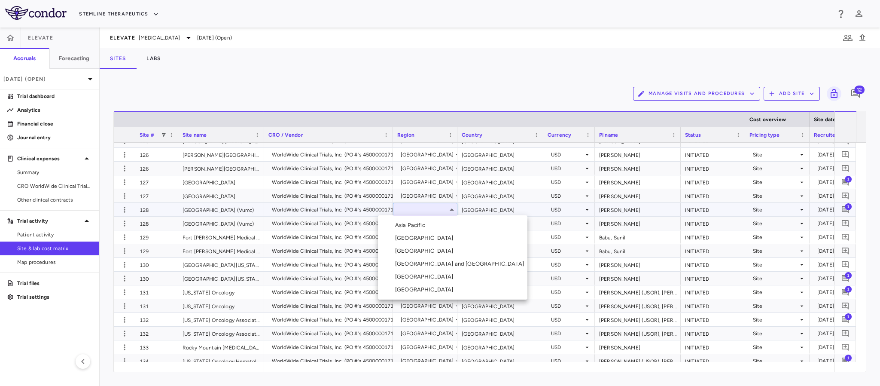
click at [403, 277] on div "[GEOGRAPHIC_DATA]" at bounding box center [426, 277] width 62 height 8
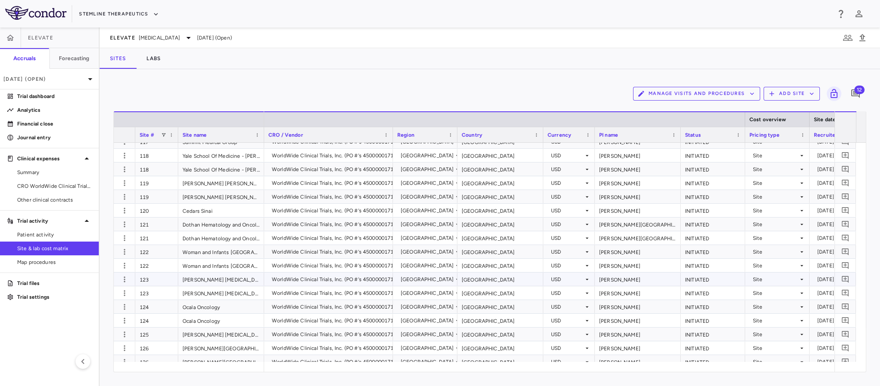
scroll to position [344, 0]
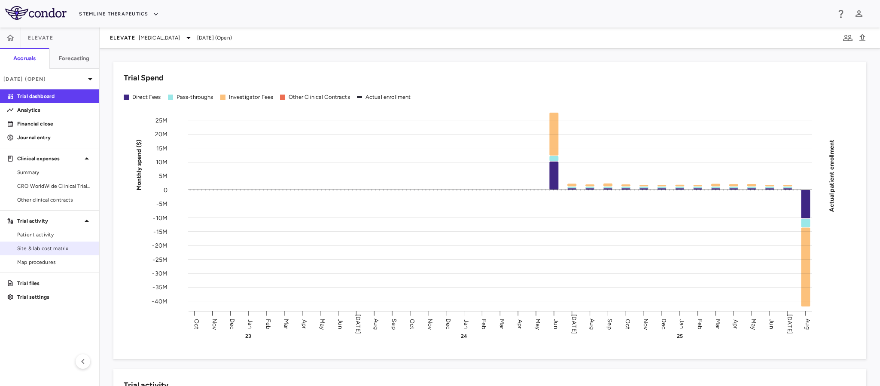
click at [34, 248] on span "Site & lab cost matrix" at bounding box center [54, 248] width 75 height 8
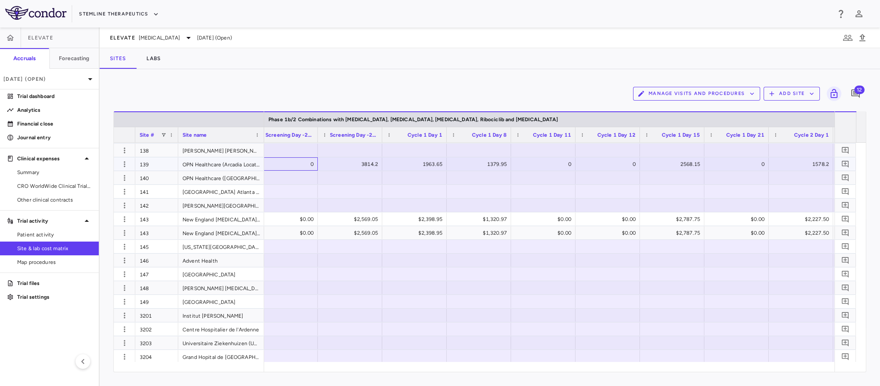
click at [272, 164] on div "0" at bounding box center [286, 164] width 56 height 12
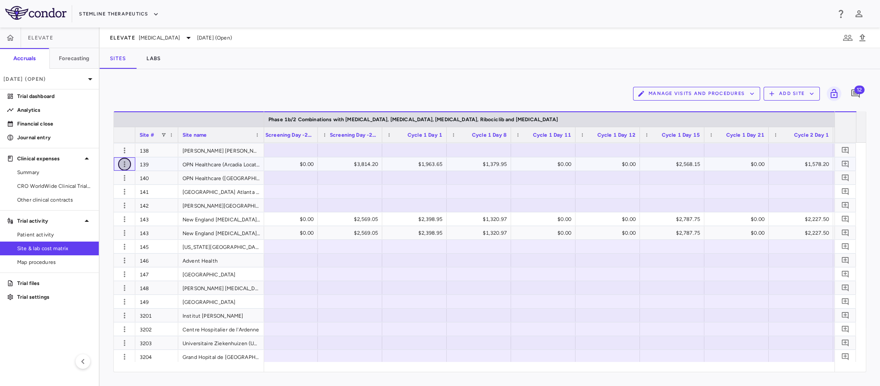
click at [120, 164] on icon "button" at bounding box center [124, 164] width 9 height 9
click at [101, 178] on div "Add new site version" at bounding box center [91, 180] width 80 height 15
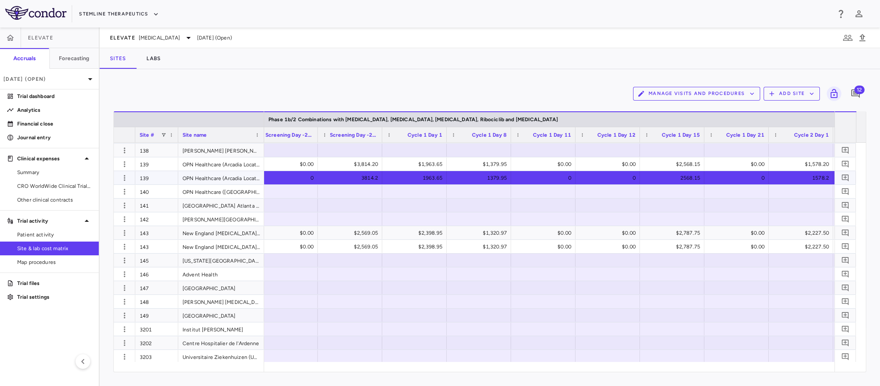
click at [288, 176] on div "0" at bounding box center [286, 177] width 56 height 12
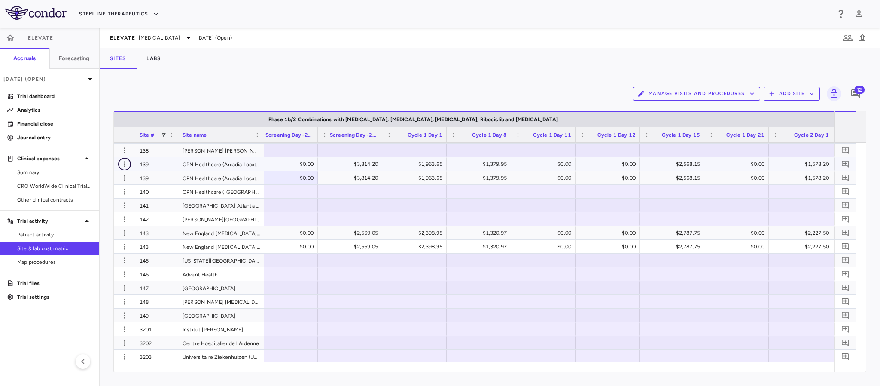
click at [123, 168] on button "button" at bounding box center [124, 164] width 13 height 13
click at [97, 194] on div "Edit site" at bounding box center [91, 196] width 80 height 15
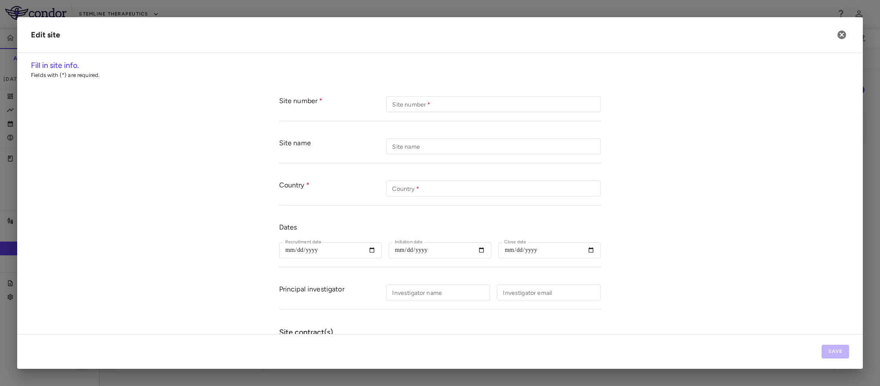
type input "***"
type input "**********"
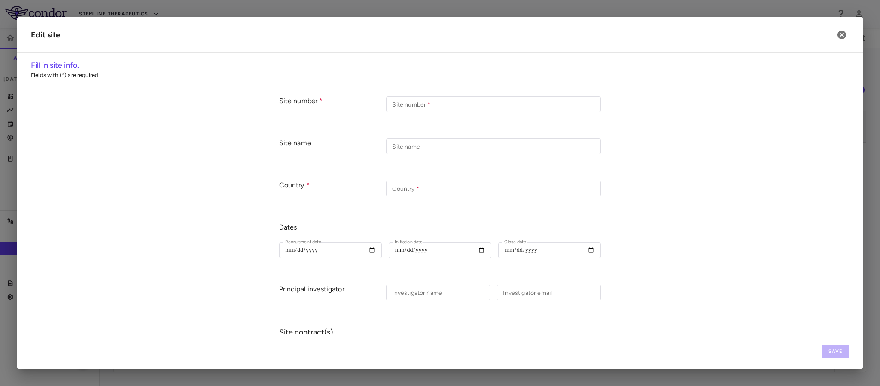
type input "**********"
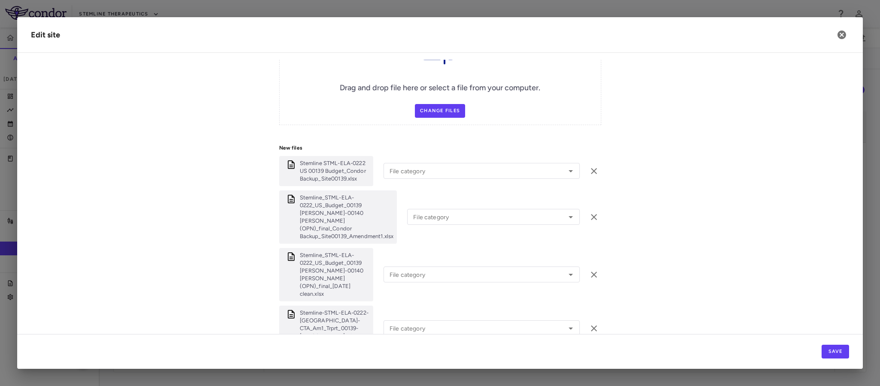
scroll to position [373, 0]
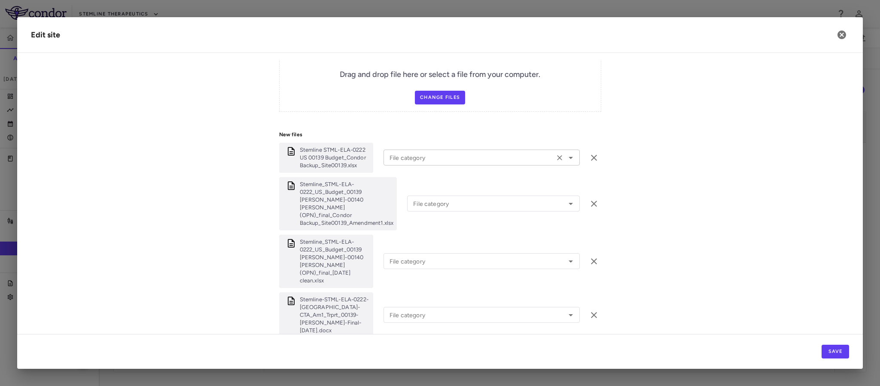
click at [446, 160] on input "File category" at bounding box center [469, 157] width 166 height 11
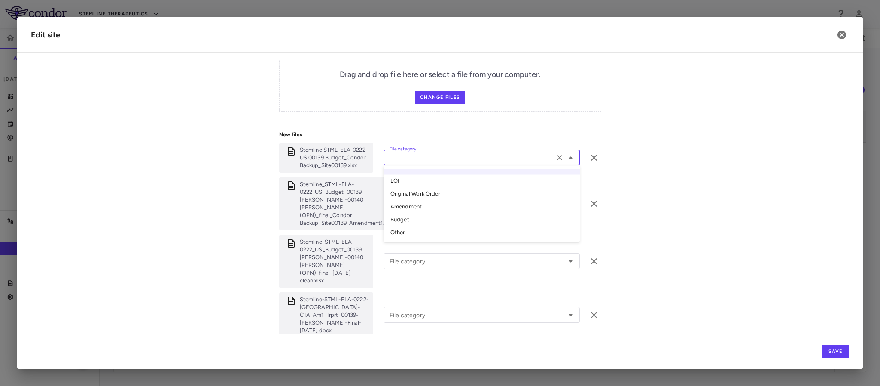
click at [396, 232] on li "Other" at bounding box center [481, 232] width 196 height 13
type input "*****"
click at [420, 198] on input "File category" at bounding box center [481, 203] width 142 height 11
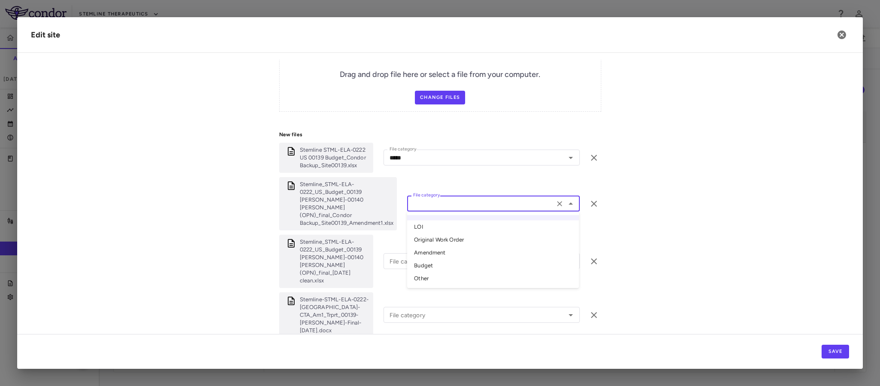
click at [422, 257] on li "Other" at bounding box center [493, 278] width 172 height 13
type input "*****"
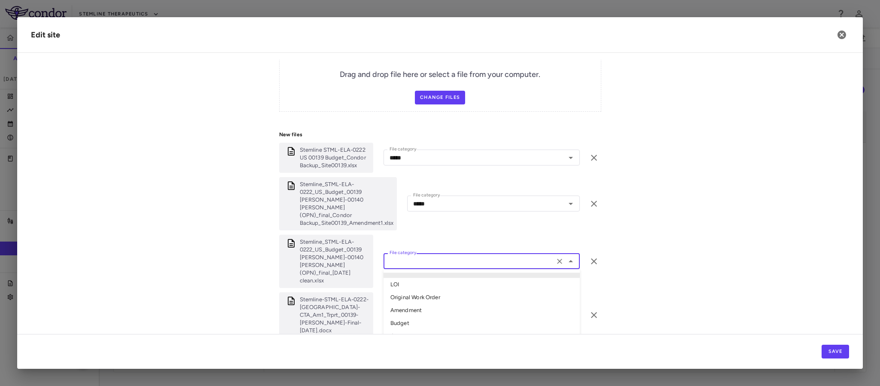
click at [395, 256] on input "File category" at bounding box center [469, 261] width 166 height 11
click at [412, 257] on li "Amendment" at bounding box center [481, 310] width 196 height 13
click at [428, 257] on input "File category" at bounding box center [469, 314] width 166 height 11
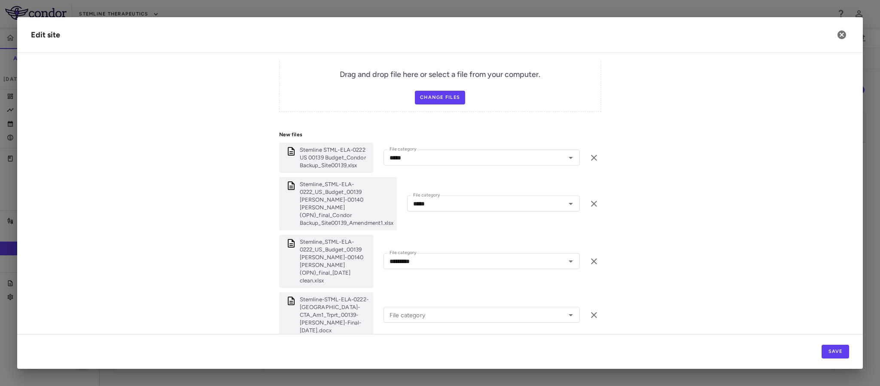
click at [267, 252] on form "**********" at bounding box center [440, 100] width 818 height 770
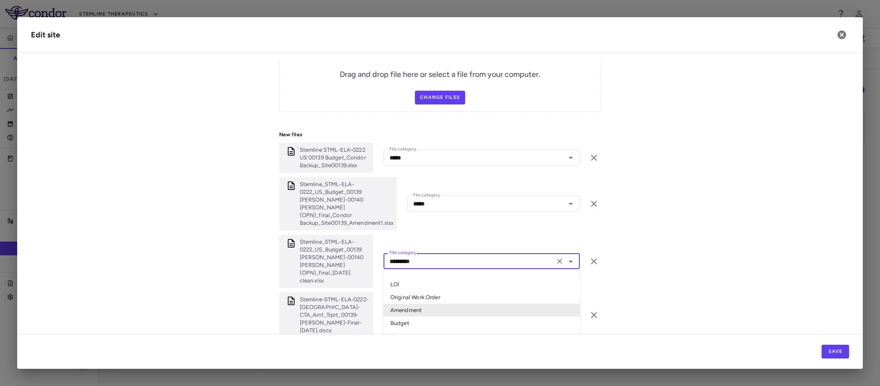
click at [399, 256] on input "*********" at bounding box center [469, 261] width 166 height 11
click at [396, 257] on li "Budget" at bounding box center [481, 322] width 196 height 13
type input "******"
click at [397, 257] on input "File category" at bounding box center [469, 314] width 166 height 11
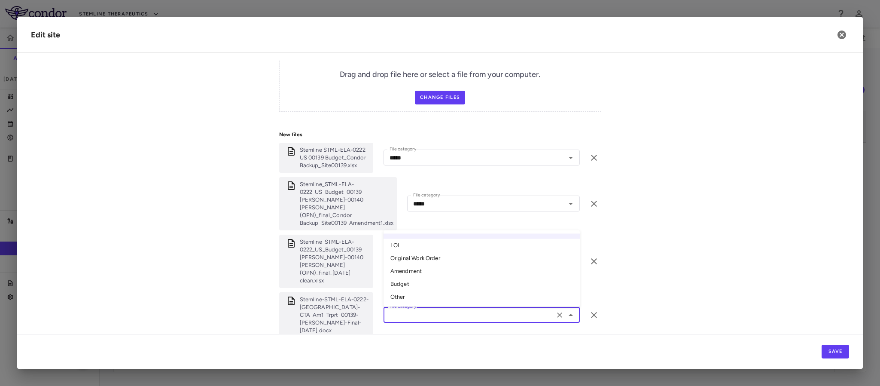
click at [405, 257] on li "Amendment" at bounding box center [481, 271] width 196 height 13
type input "*********"
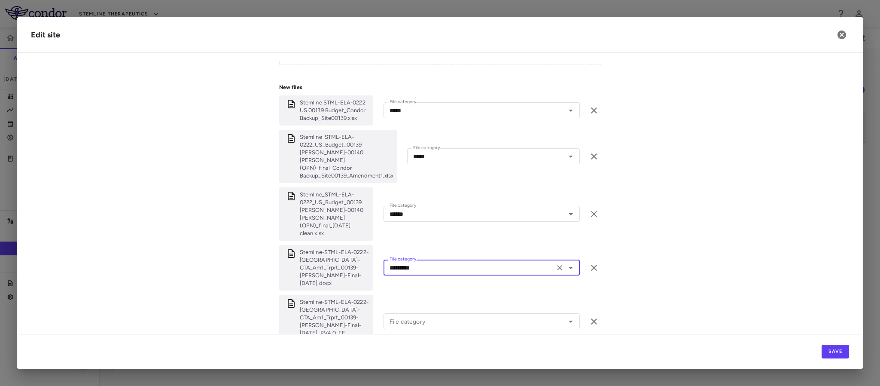
scroll to position [483, 0]
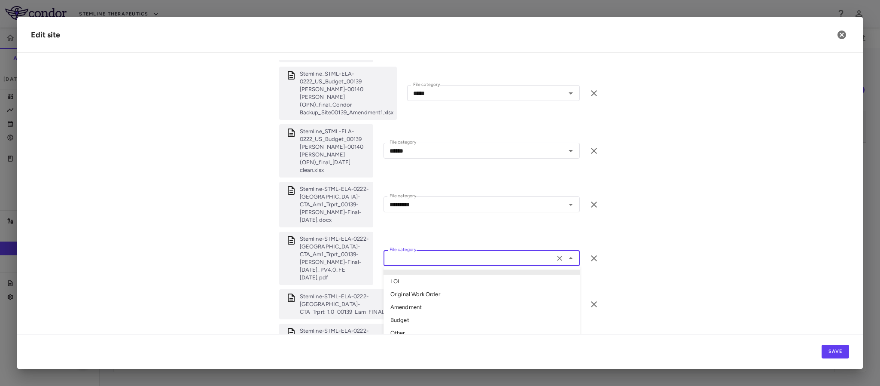
click at [400, 253] on input "File category" at bounding box center [469, 258] width 166 height 11
click at [399, 257] on li "Amendment" at bounding box center [481, 307] width 196 height 13
type input "*********"
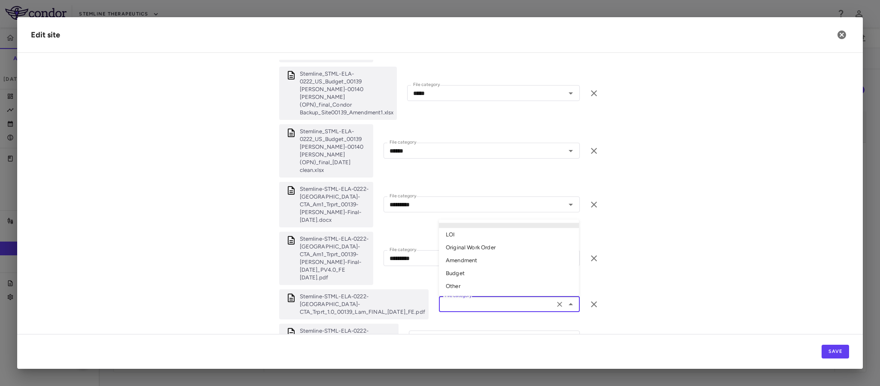
click at [456, 257] on input "File category" at bounding box center [496, 303] width 110 height 11
click at [472, 241] on li "Original Work Order" at bounding box center [509, 247] width 140 height 13
type input "**********"
click at [442, 257] on input "File category" at bounding box center [481, 338] width 140 height 11
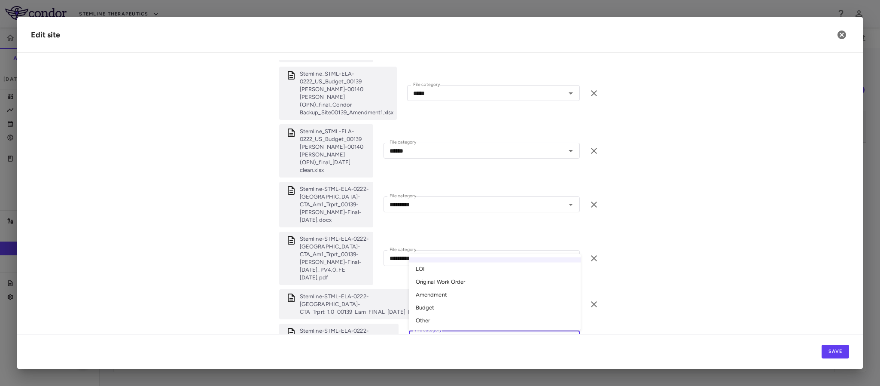
click at [450, 257] on li "Original Work Order" at bounding box center [495, 281] width 172 height 13
type input "**********"
click at [586, 257] on button "Save" at bounding box center [835, 351] width 27 height 14
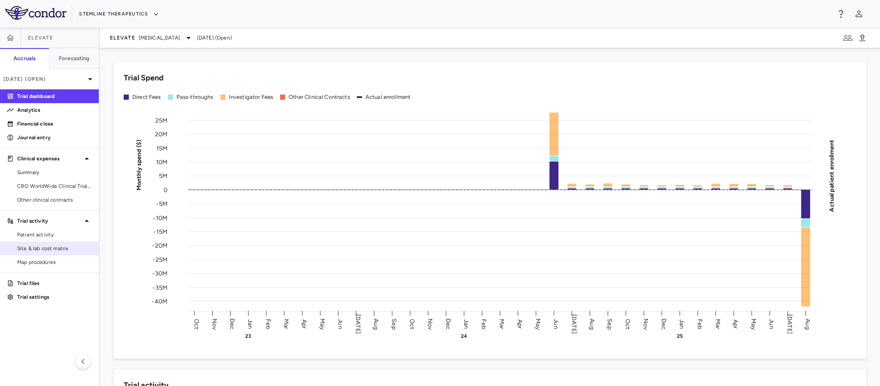
click at [30, 254] on link "Site & lab cost matrix" at bounding box center [49, 248] width 99 height 13
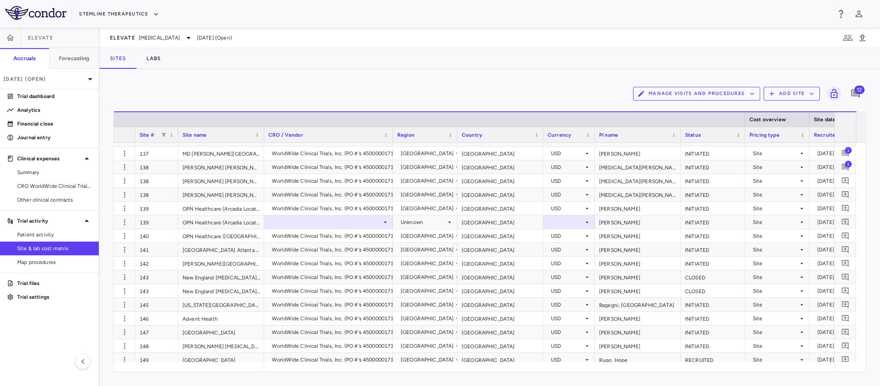
scroll to position [902, 0]
click at [386, 221] on icon at bounding box center [385, 223] width 7 height 7
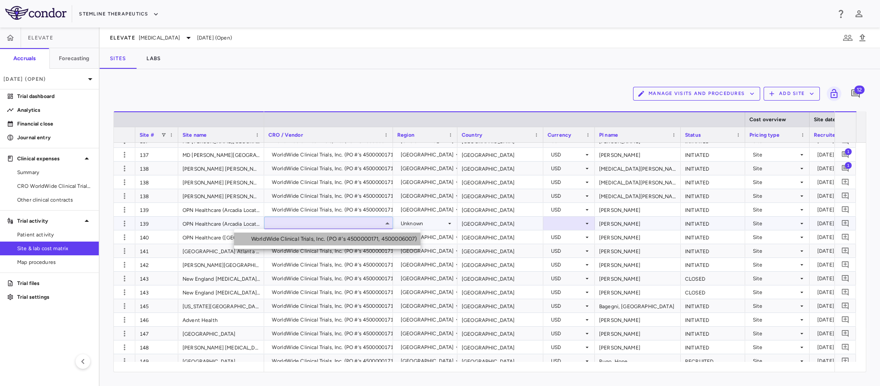
click at [352, 240] on div "WorldWide Clinical Trials, Inc. (PO #'s 4500000171, 4500006007)" at bounding box center [335, 239] width 169 height 8
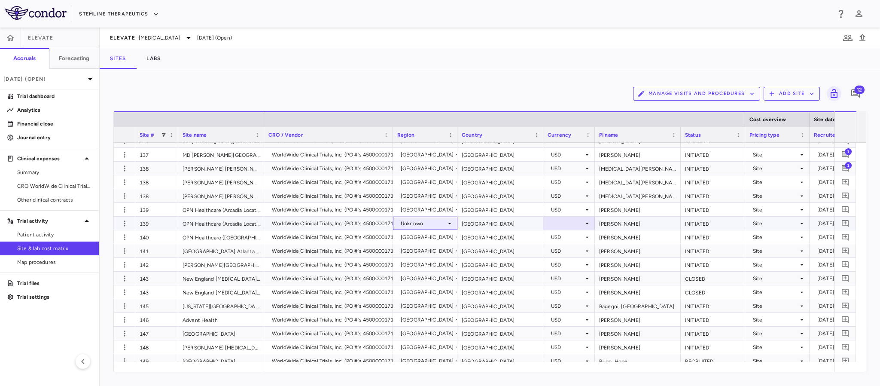
click at [451, 222] on icon at bounding box center [449, 223] width 7 height 7
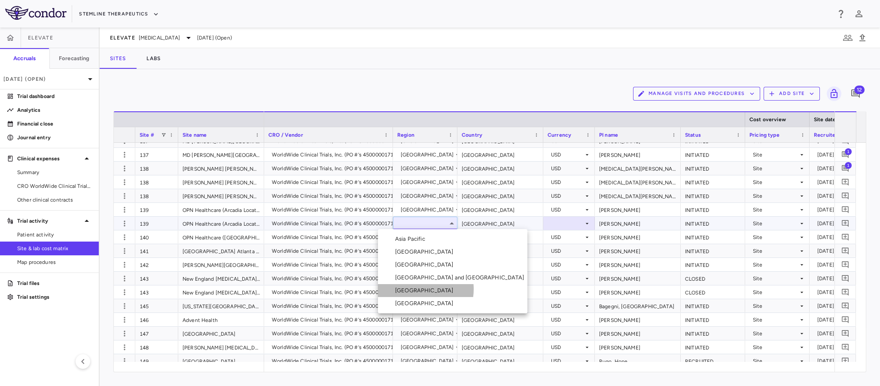
click at [415, 289] on div "[GEOGRAPHIC_DATA]" at bounding box center [426, 290] width 62 height 8
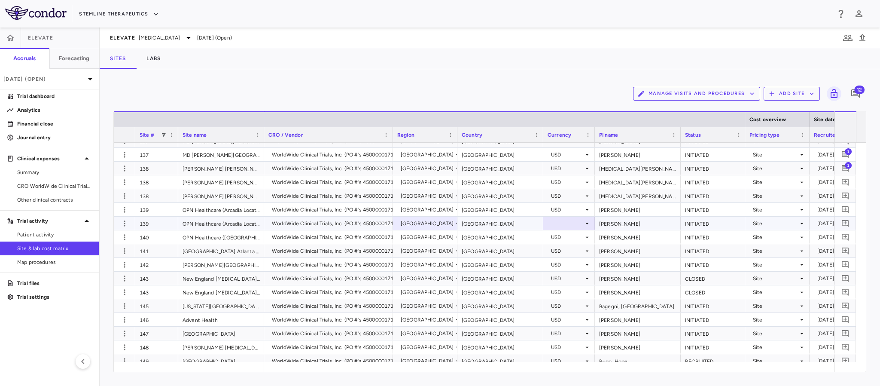
click at [585, 222] on icon at bounding box center [587, 223] width 7 height 7
click at [589, 223] on icon at bounding box center [587, 223] width 7 height 7
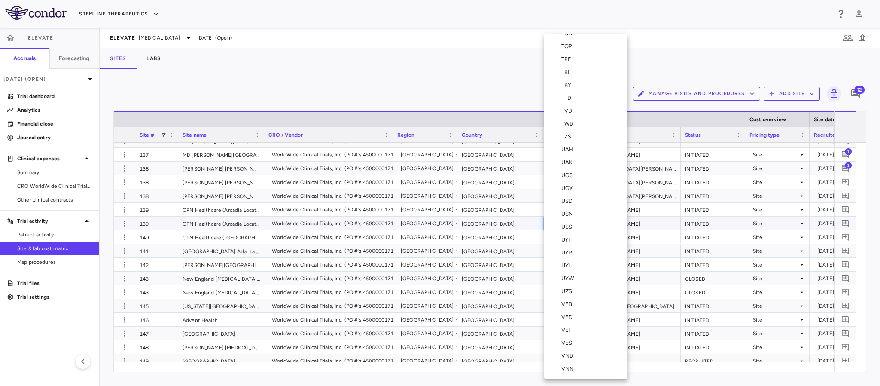
scroll to position [3168, 0]
click at [566, 157] on div "USD" at bounding box center [568, 161] width 15 height 8
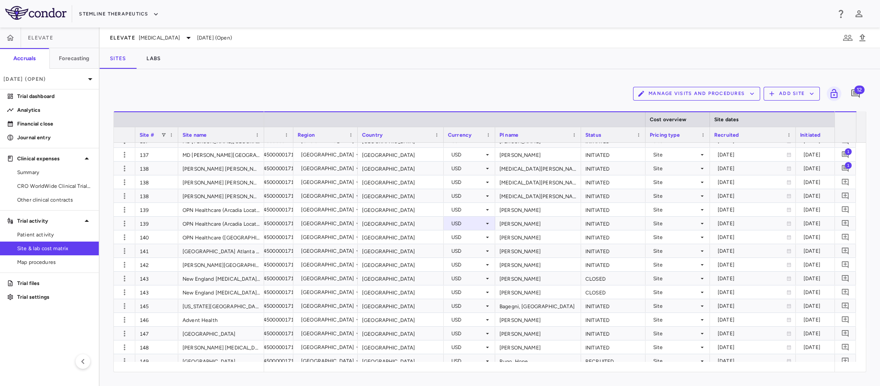
scroll to position [0, 348]
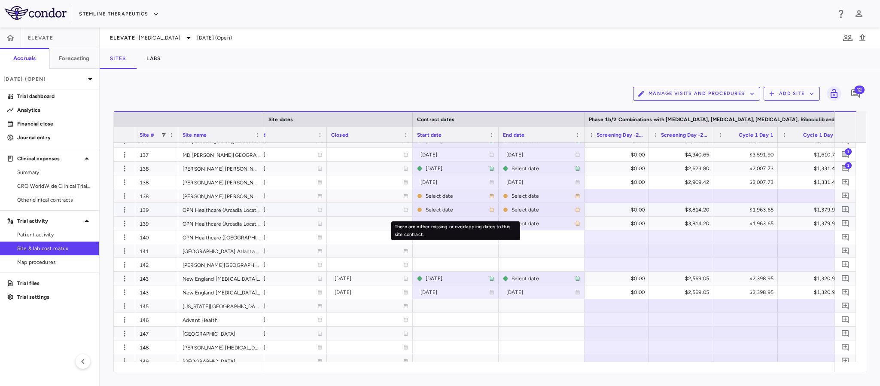
click at [428, 210] on div "Select date" at bounding box center [458, 210] width 64 height 14
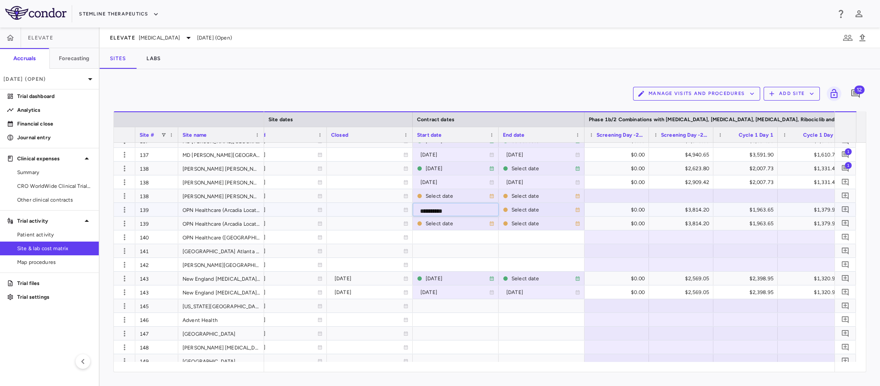
click at [428, 210] on input "**********" at bounding box center [462, 210] width 99 height 15
type input "**********"
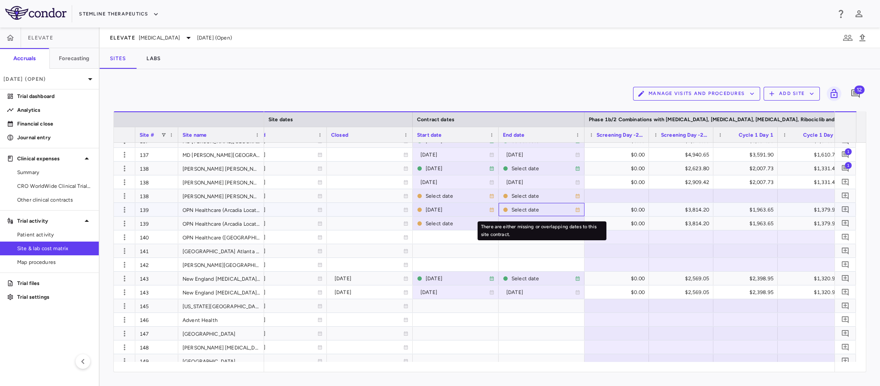
click at [540, 207] on div "Select date" at bounding box center [543, 210] width 64 height 14
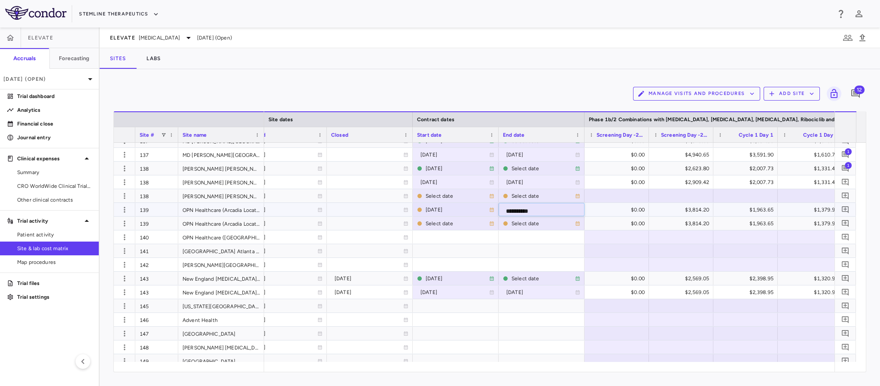
click at [538, 208] on input "**********" at bounding box center [548, 210] width 99 height 15
type input "**********"
click at [532, 205] on div "Select date" at bounding box center [543, 210] width 64 height 14
click at [531, 209] on div "Select date" at bounding box center [543, 210] width 64 height 14
click at [529, 209] on input "**********" at bounding box center [548, 210] width 99 height 15
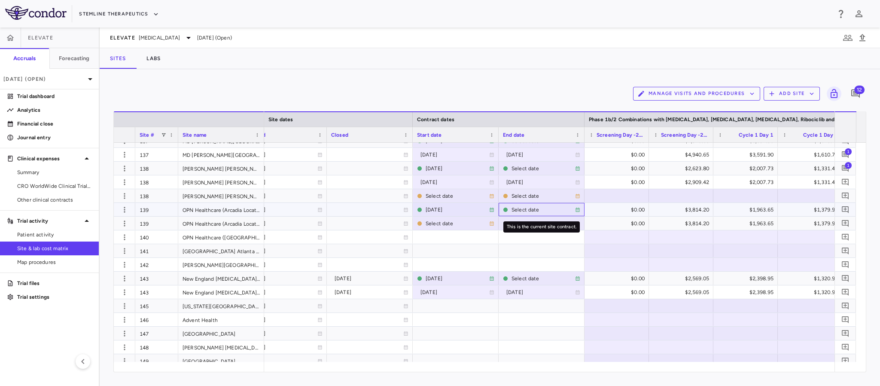
click at [530, 209] on div "Select date" at bounding box center [543, 210] width 64 height 14
click at [530, 209] on input "**********" at bounding box center [548, 210] width 99 height 15
type input "**********"
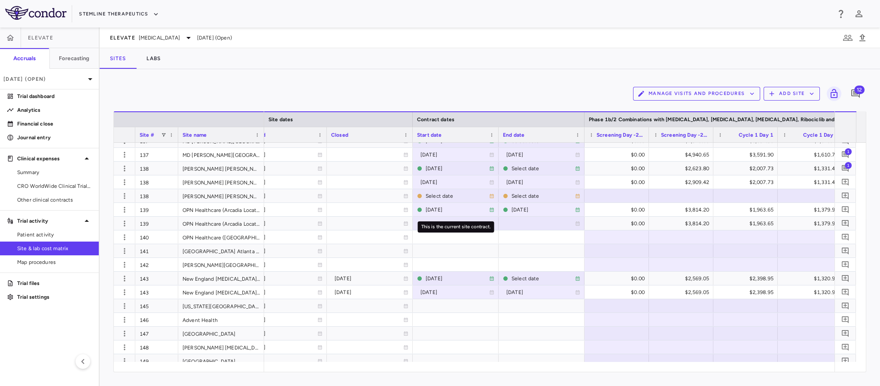
click at [424, 223] on div "This is the current site contract." at bounding box center [456, 226] width 76 height 11
click at [452, 225] on div at bounding box center [455, 223] width 77 height 12
click at [452, 225] on input "**********" at bounding box center [462, 224] width 99 height 15
type input "**********"
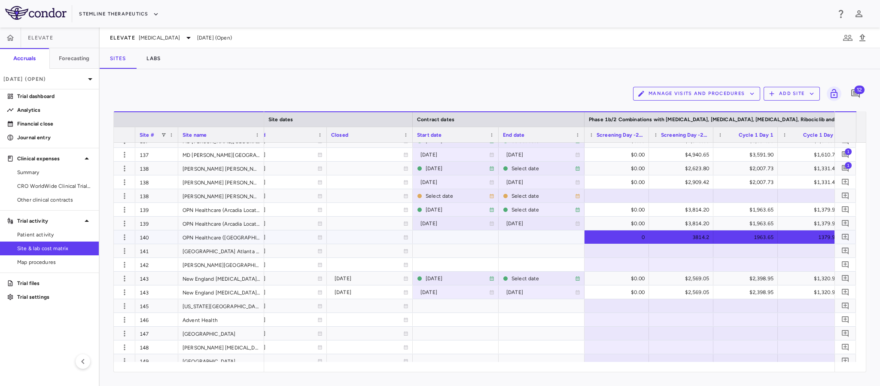
click at [603, 236] on div "0" at bounding box center [617, 237] width 56 height 12
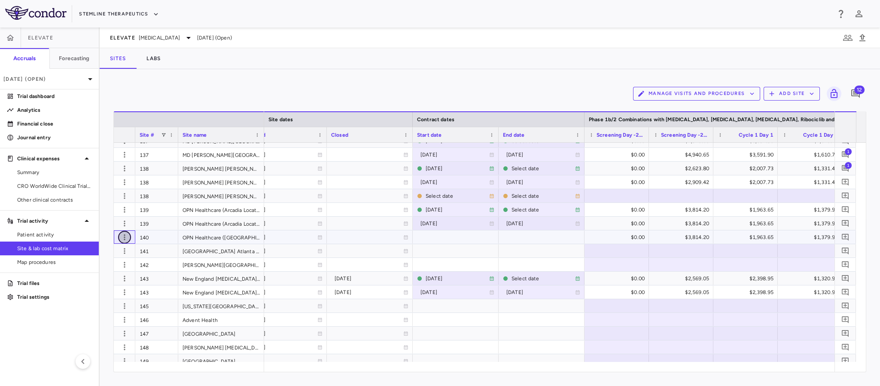
click at [124, 237] on icon "button" at bounding box center [124, 237] width 1 height 6
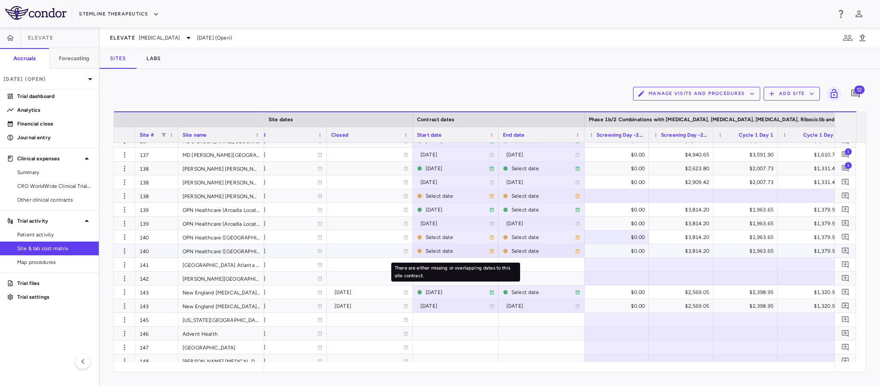
click at [438, 246] on div "Select date" at bounding box center [458, 251] width 64 height 14
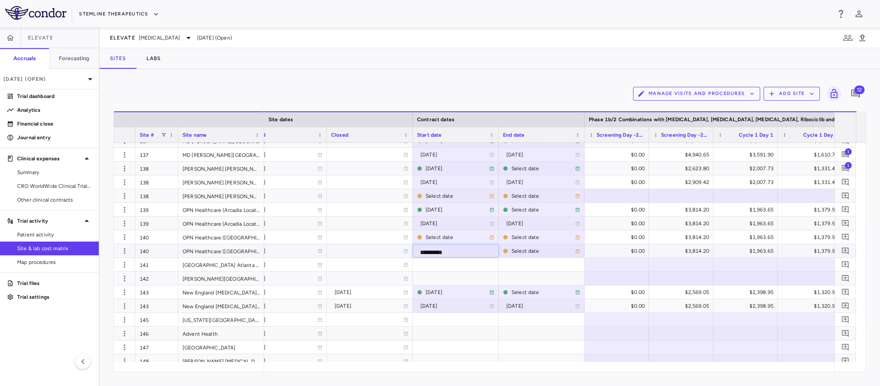
click at [438, 246] on input "**********" at bounding box center [462, 251] width 99 height 15
click at [470, 250] on input "**********" at bounding box center [462, 251] width 99 height 15
drag, startPoint x: 468, startPoint y: 251, endPoint x: 480, endPoint y: 250, distance: 11.7
click at [480, 250] on input "**********" at bounding box center [462, 251] width 99 height 15
type input "**********"
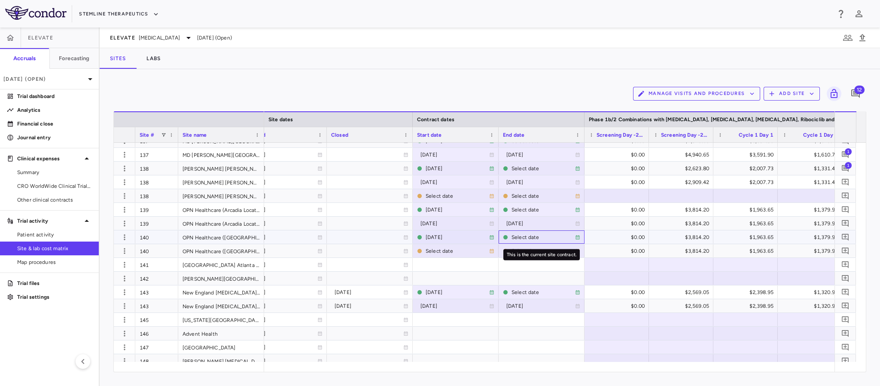
click at [509, 237] on div "Select date" at bounding box center [541, 237] width 77 height 12
click at [510, 237] on input "**********" at bounding box center [548, 238] width 99 height 15
type input "**********"
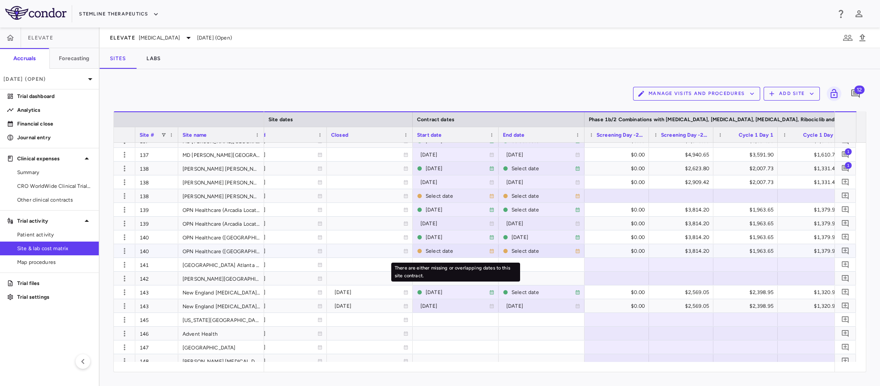
click at [438, 250] on div "Select date" at bounding box center [458, 251] width 64 height 14
click at [438, 250] on input "**********" at bounding box center [462, 251] width 99 height 15
type input "**********"
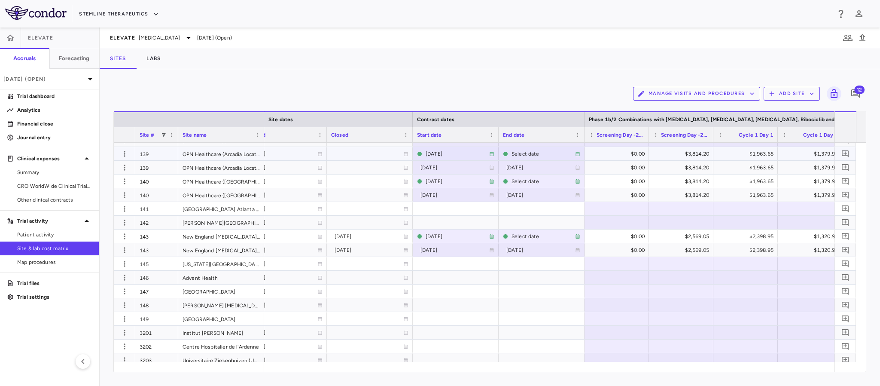
scroll to position [902, 0]
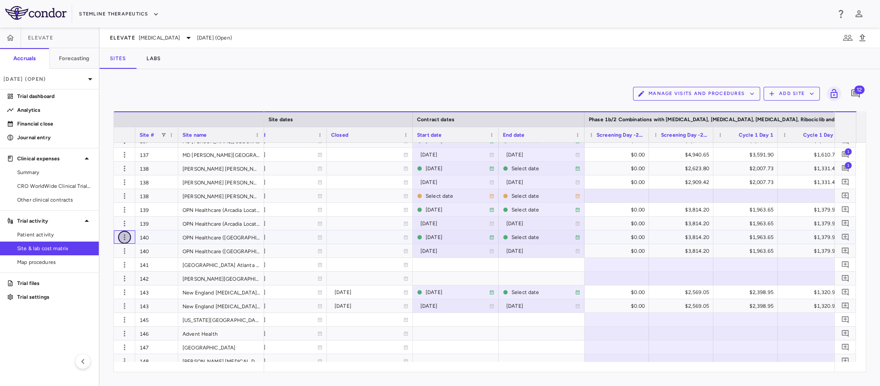
click at [121, 236] on icon "button" at bounding box center [124, 237] width 9 height 9
type input "***"
type input "**********"
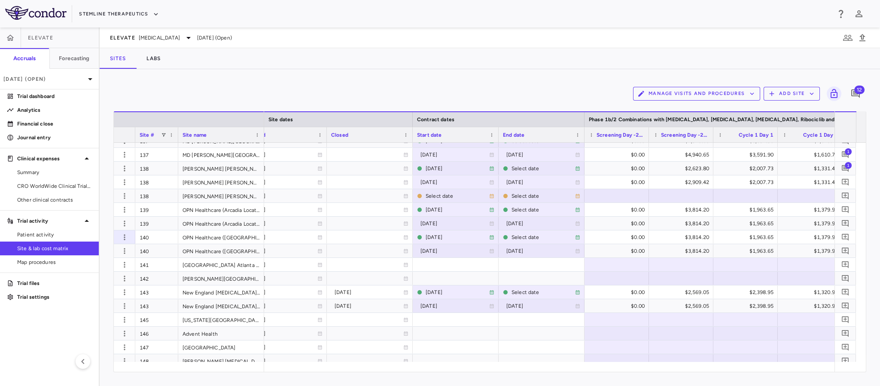
type input "**********"
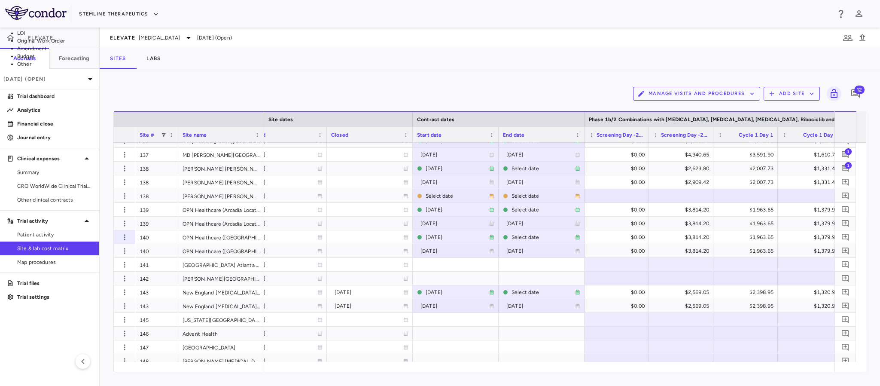
click at [196, 60] on li "Budget" at bounding box center [106, 56] width 179 height 8
click at [196, 68] on li "Other" at bounding box center [106, 64] width 179 height 8
type input "*****"
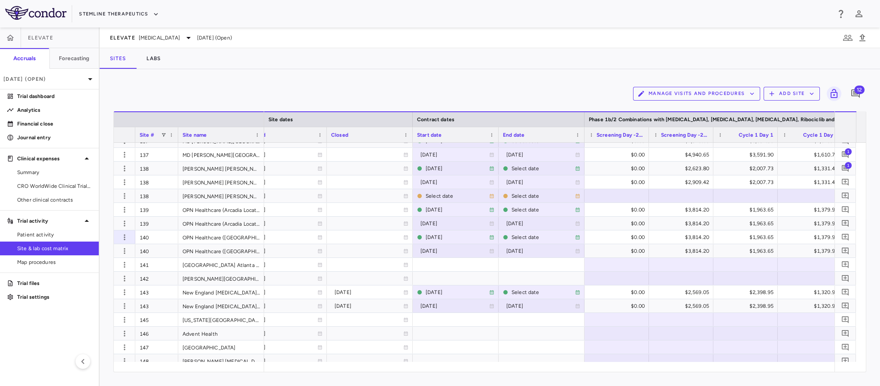
click at [171, 68] on li "Other" at bounding box center [94, 64] width 154 height 8
type input "*****"
click at [196, 60] on li "Budget" at bounding box center [106, 56] width 179 height 8
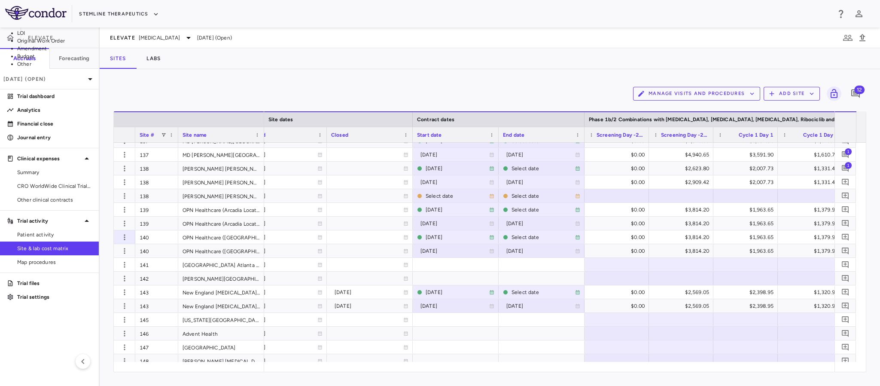
type input "******"
click at [196, 341] on li "Amendment" at bounding box center [106, 345] width 179 height 8
type input "*********"
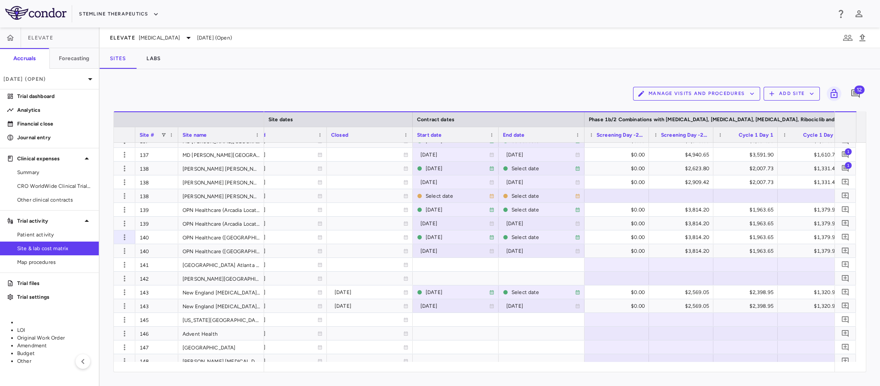
scroll to position [479, 0]
click at [196, 52] on li "Amendment" at bounding box center [106, 49] width 179 height 8
type input "*********"
click at [140, 334] on li "Original Work Order" at bounding box center [78, 338] width 123 height 8
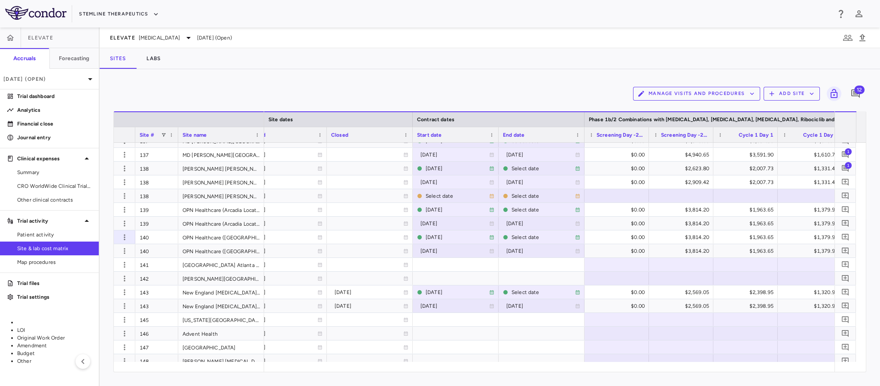
type input "**********"
click at [125, 235] on icon "button" at bounding box center [124, 237] width 1 height 6
click at [67, 339] on div at bounding box center [440, 193] width 880 height 386
